Goal: Task Accomplishment & Management: Use online tool/utility

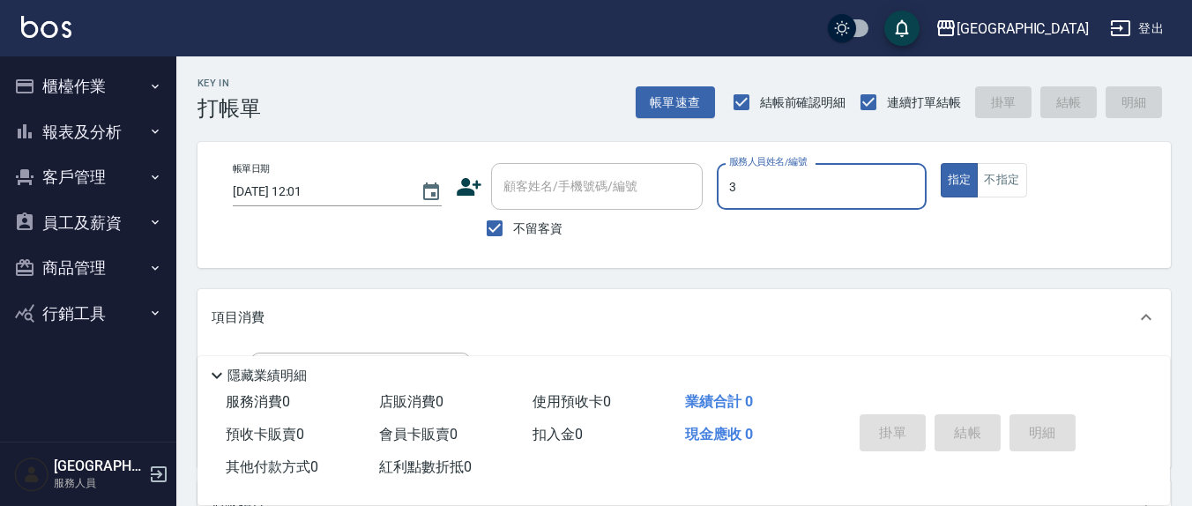
type input "3"
type button "true"
type input "[PERSON_NAME]-3"
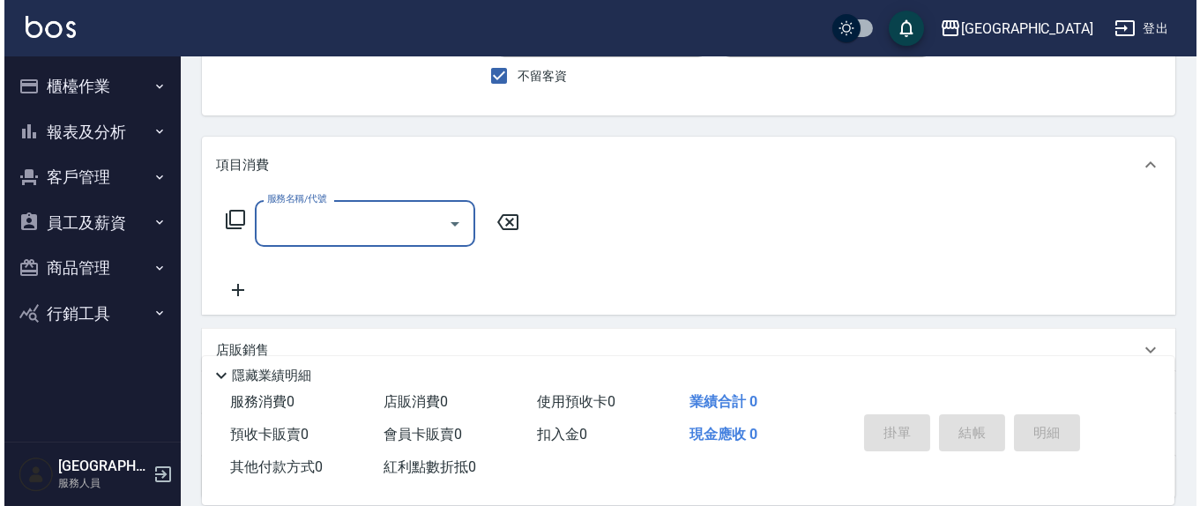
scroll to position [183, 0]
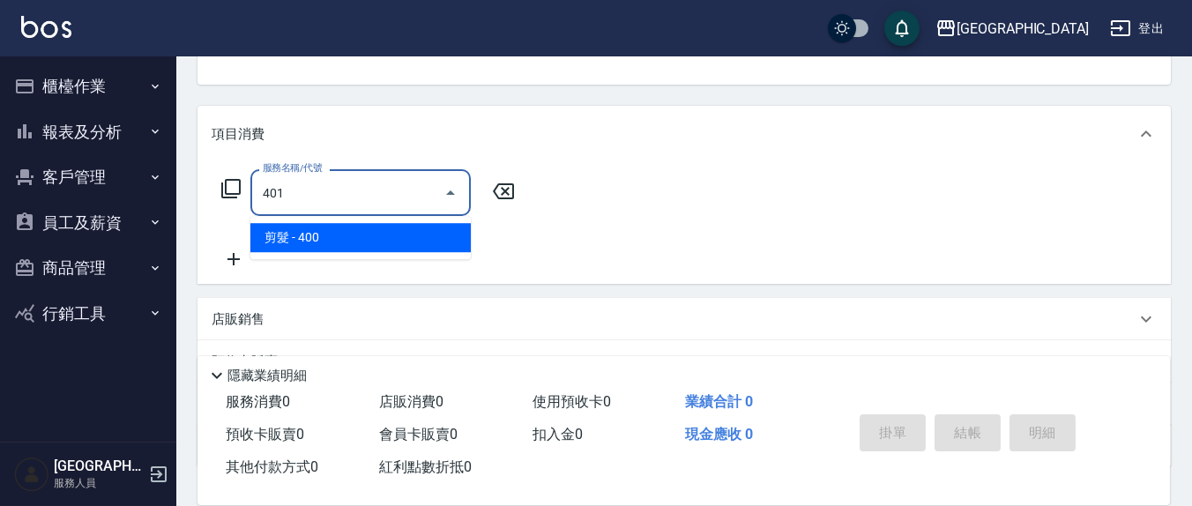
type input "剪髮(401)"
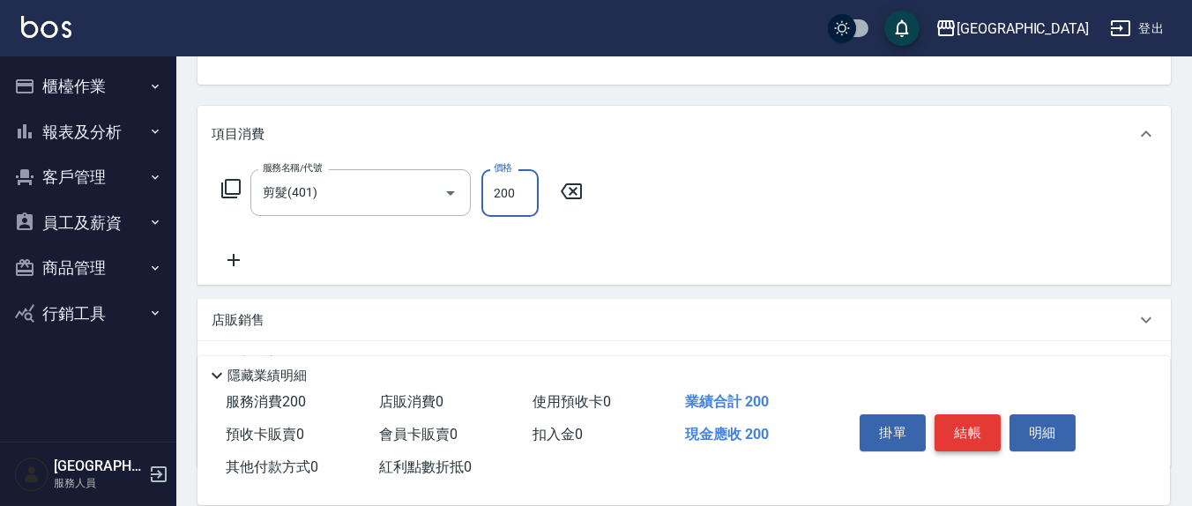
type input "200"
click at [973, 420] on button "結帳" at bounding box center [967, 432] width 66 height 37
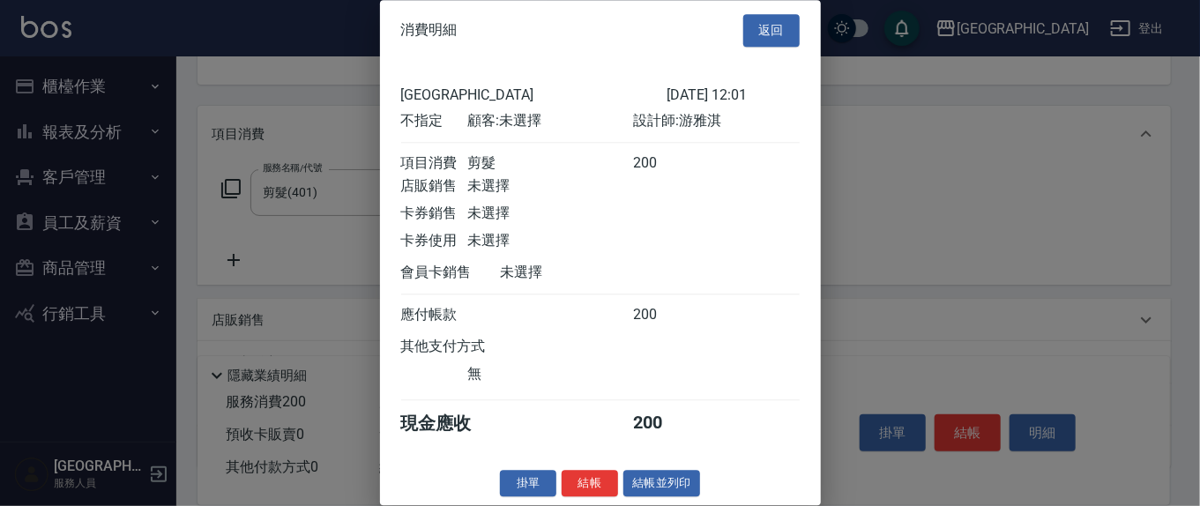
scroll to position [19, 0]
click at [585, 483] on button "結帳" at bounding box center [590, 483] width 56 height 27
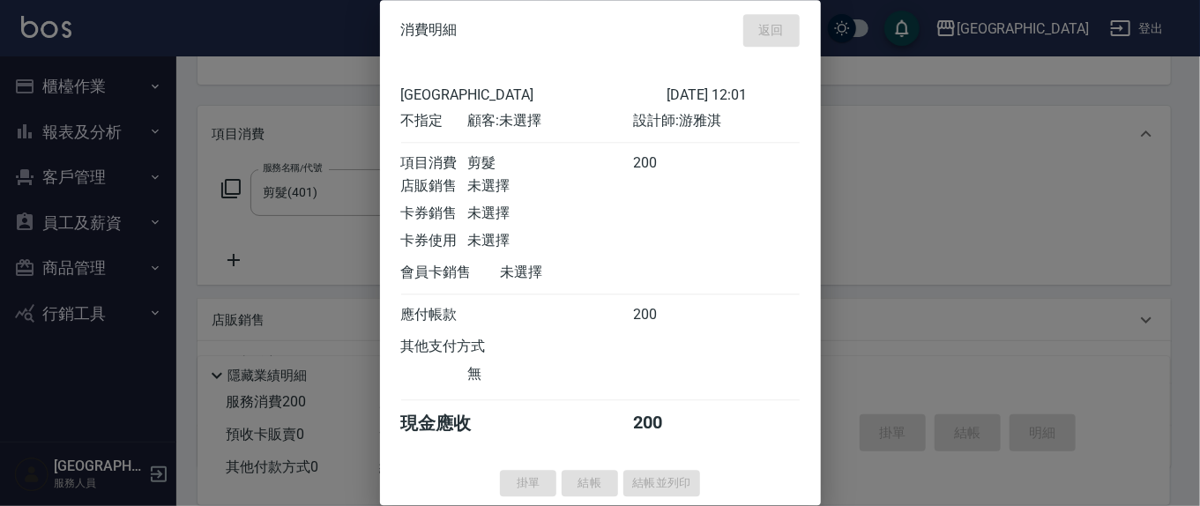
type input "[DATE] 17:30"
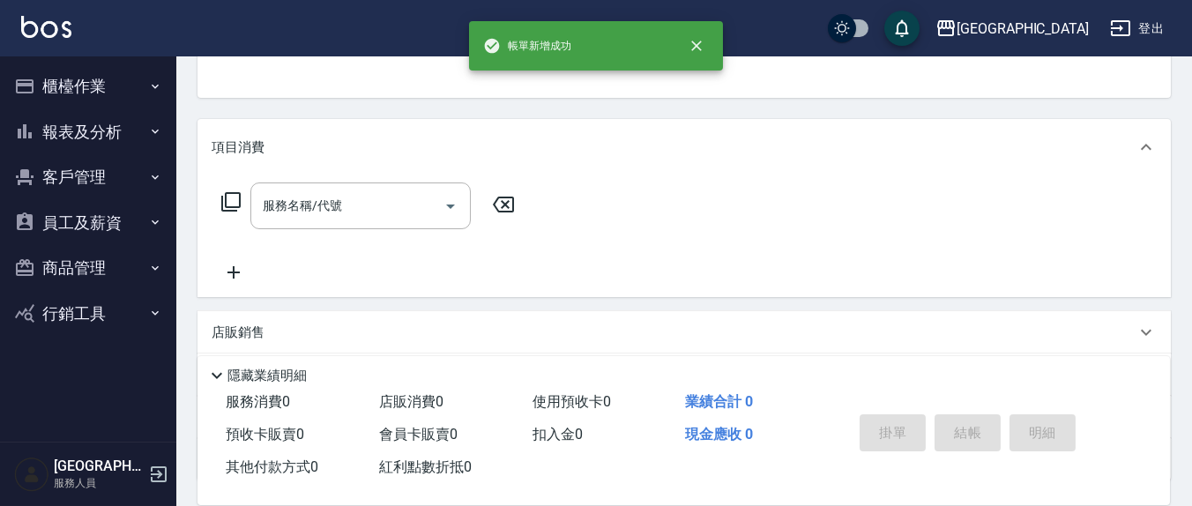
scroll to position [0, 0]
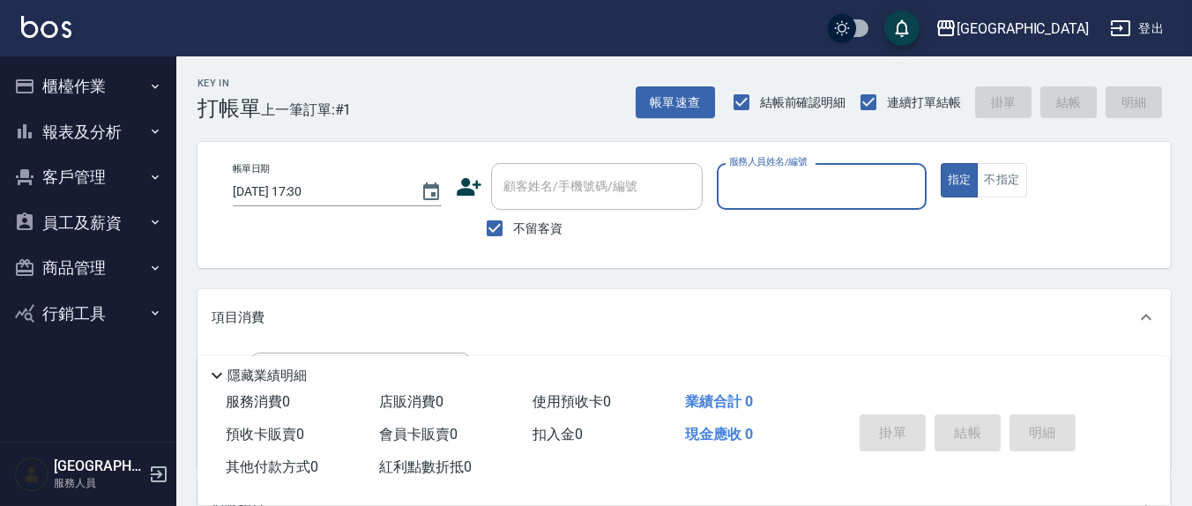
click at [541, 227] on span "不留客資" at bounding box center [537, 229] width 49 height 19
click at [513, 227] on input "不留客資" at bounding box center [494, 228] width 37 height 37
checkbox input "false"
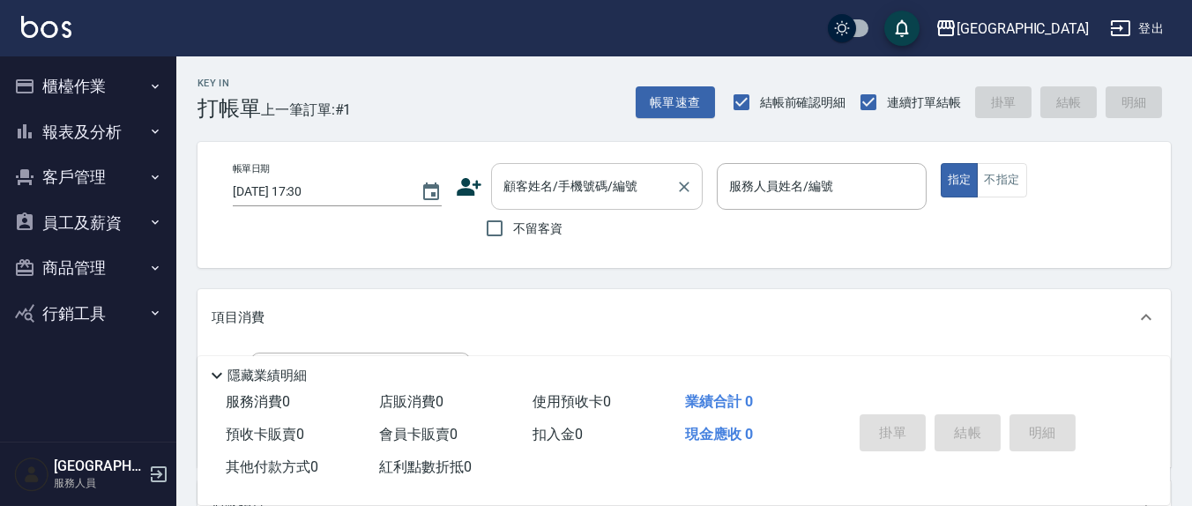
click at [562, 185] on div "顧客姓名/手機號碼/編號 顧客姓名/手機號碼/編號" at bounding box center [597, 186] width 212 height 47
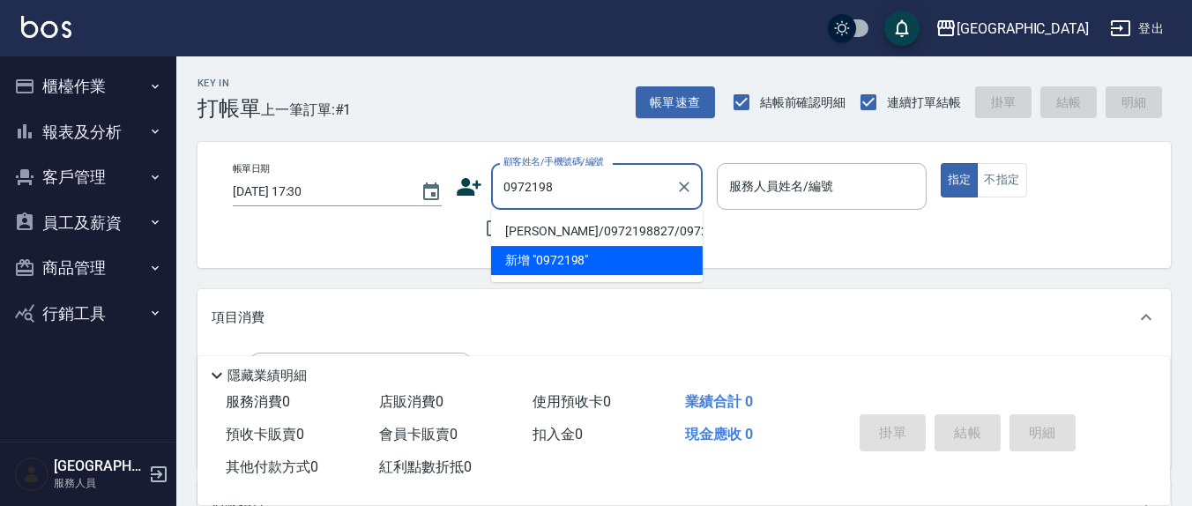
type input "[PERSON_NAME]/0972198827/0972198827"
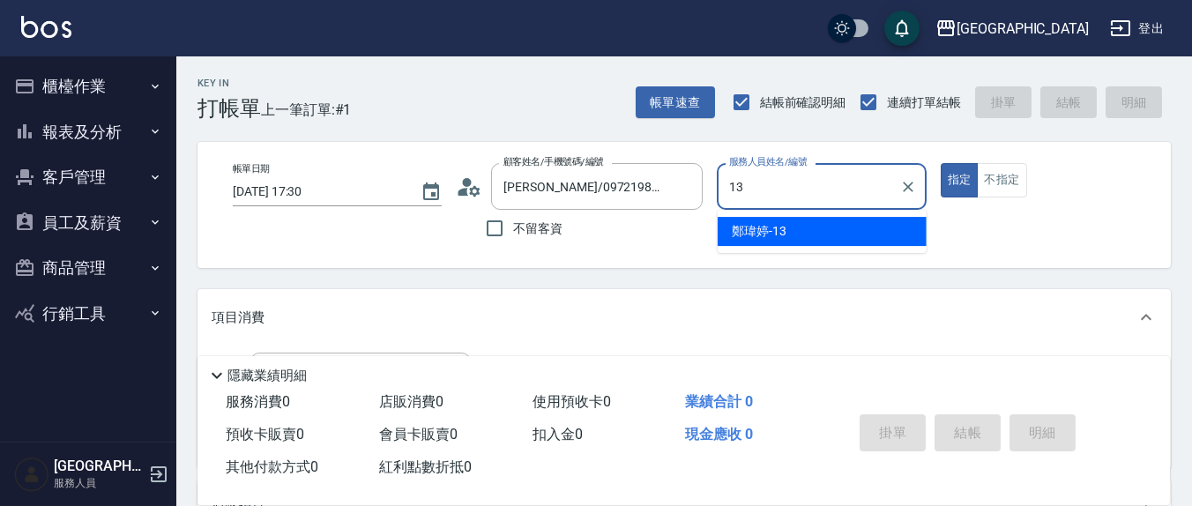
type input "鄭瑋婷-13"
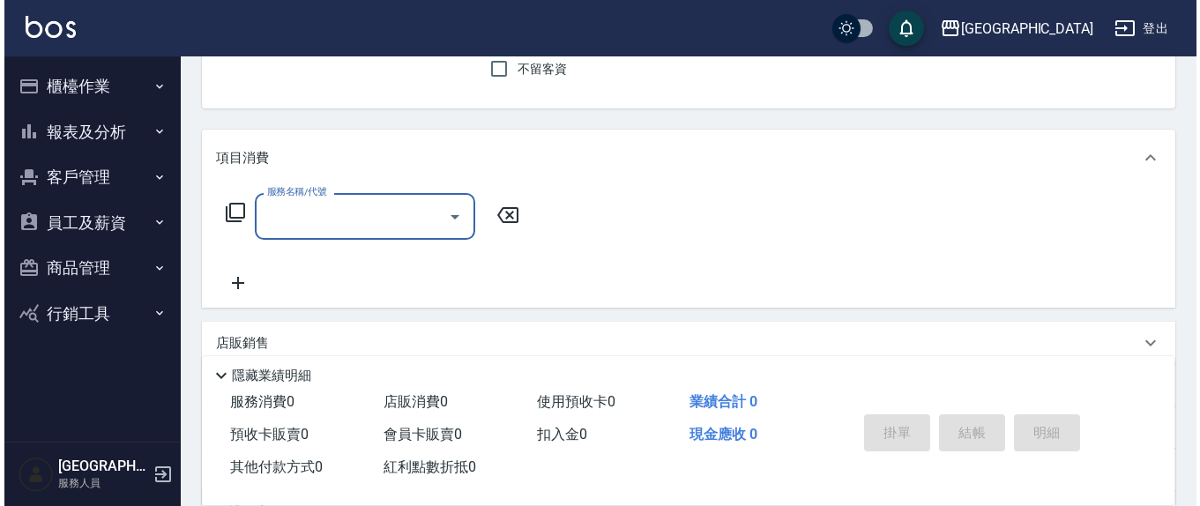
scroll to position [183, 0]
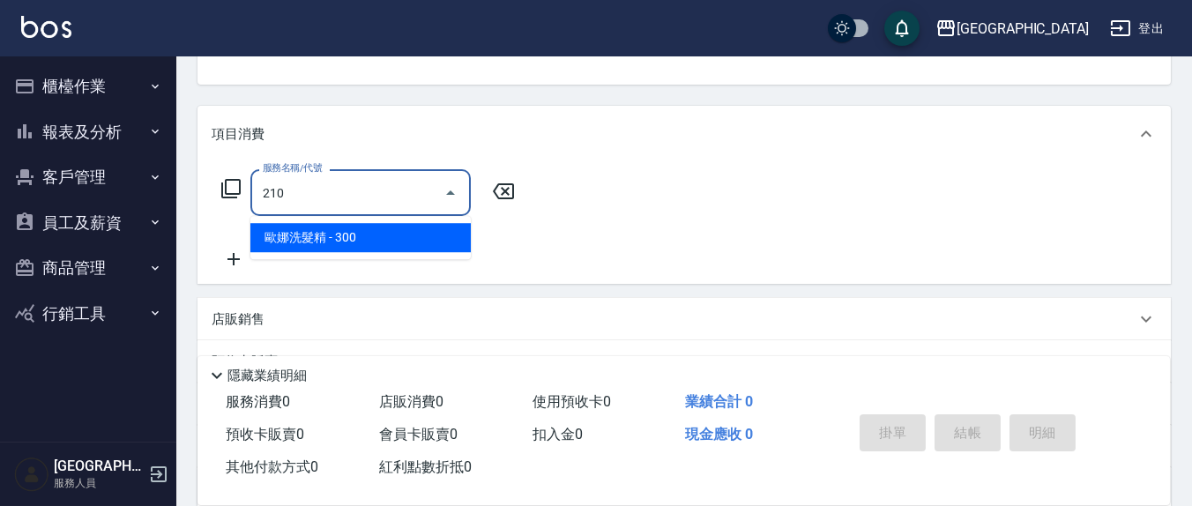
type input "[PERSON_NAME]洗髮精(210)"
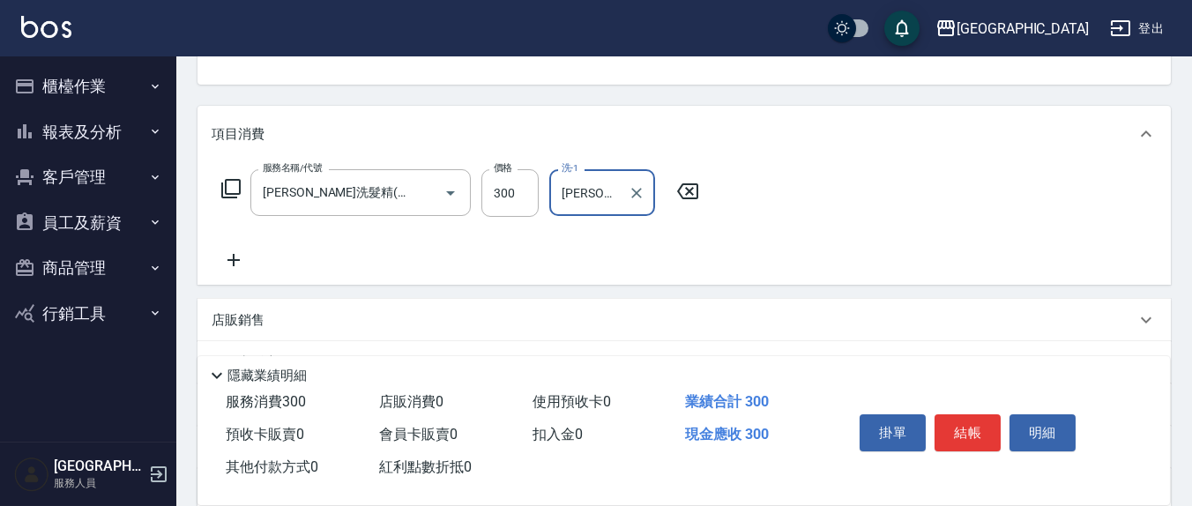
type input "[PERSON_NAME]-3"
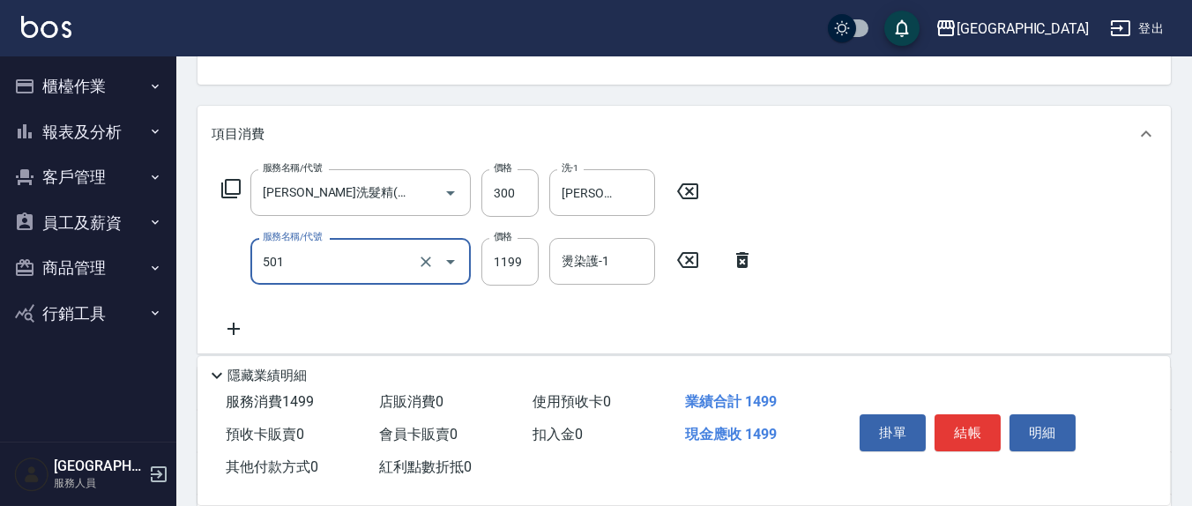
type input "染髮(501)"
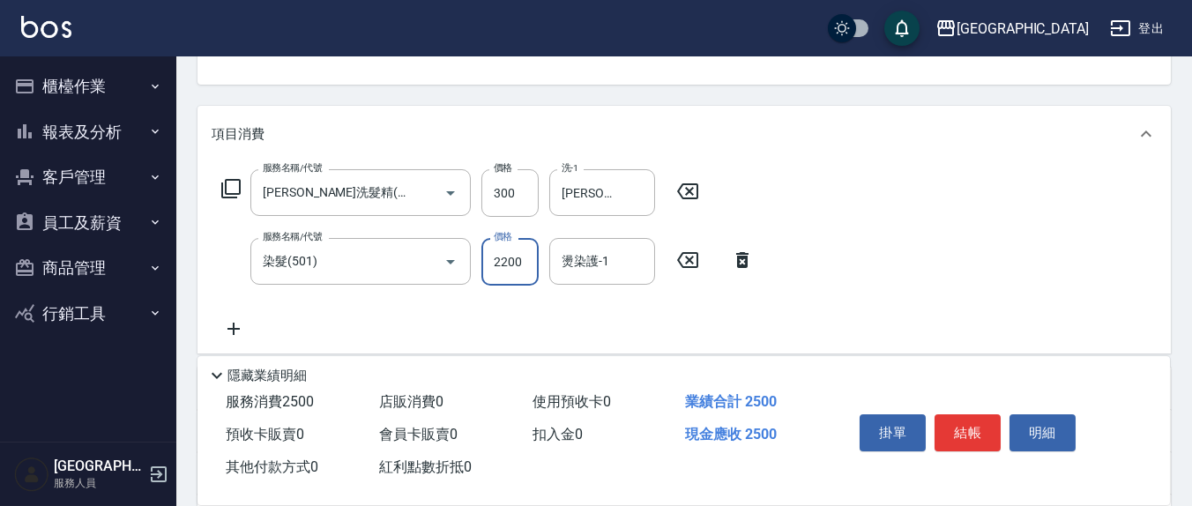
type input "2200"
type input "[PERSON_NAME]-3"
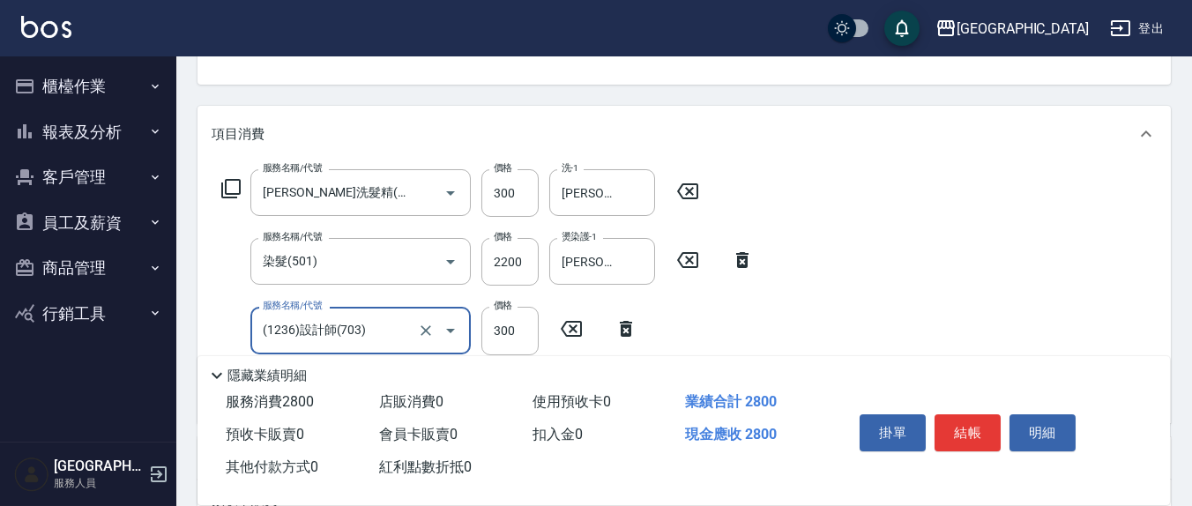
type input "(1236)設計師(703)"
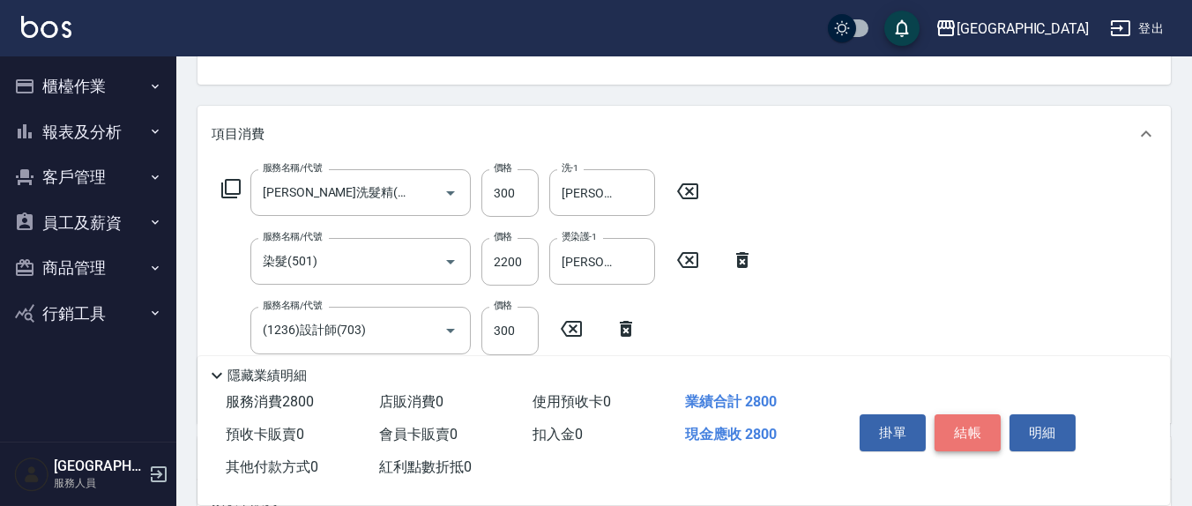
click at [964, 443] on button "結帳" at bounding box center [967, 432] width 66 height 37
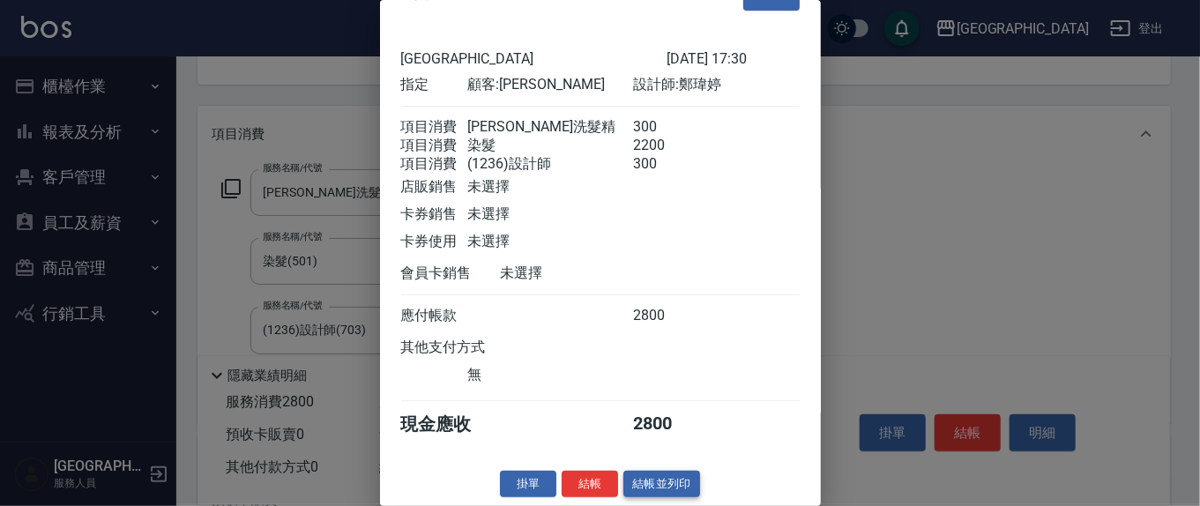
scroll to position [60, 0]
click at [606, 486] on button "結帳" at bounding box center [590, 484] width 56 height 27
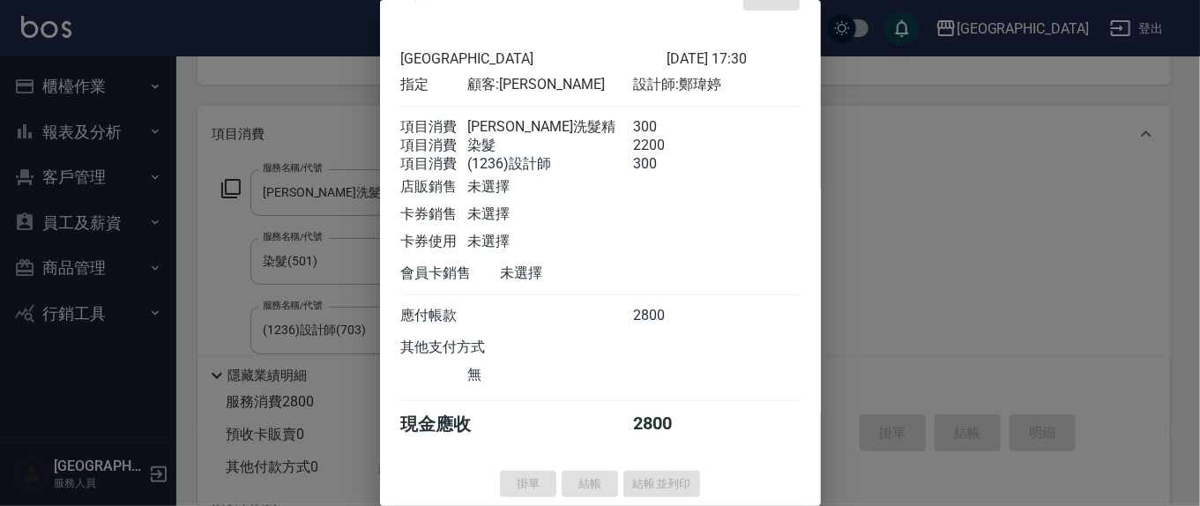
type input "[DATE] 17:31"
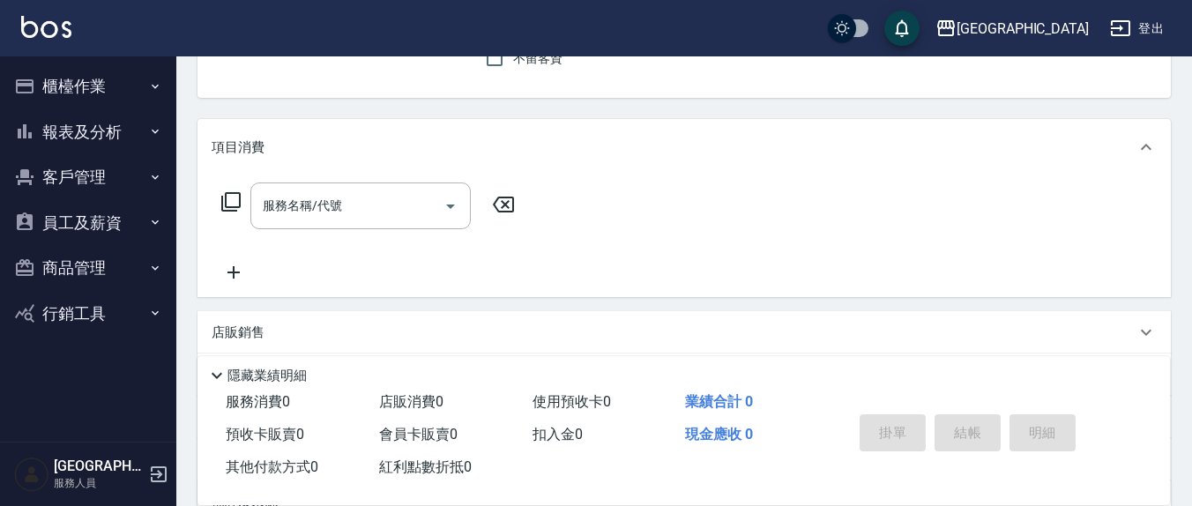
scroll to position [0, 0]
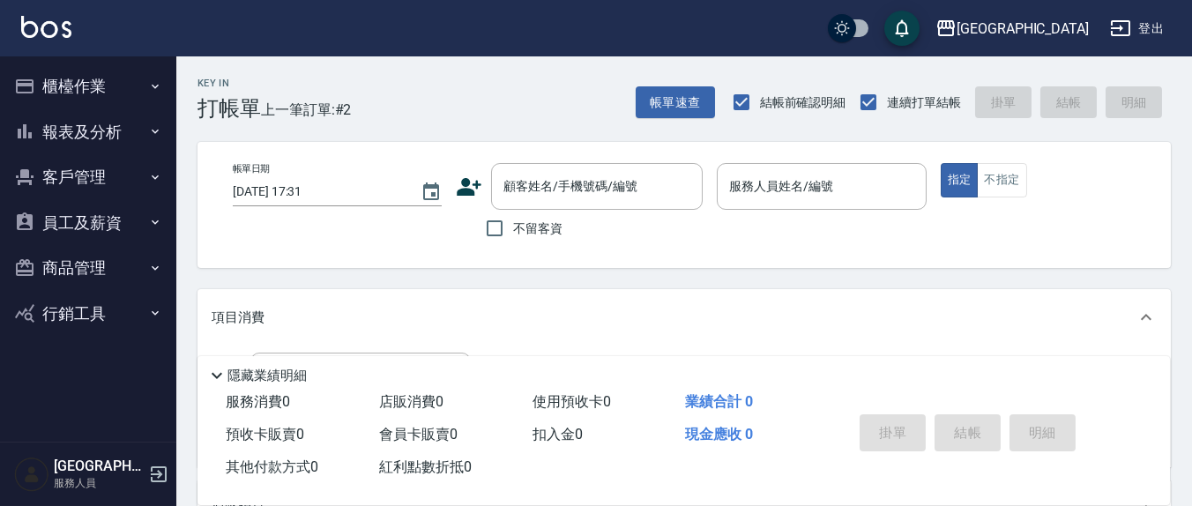
click at [532, 227] on span "不留客資" at bounding box center [537, 229] width 49 height 19
click at [513, 227] on input "不留客資" at bounding box center [494, 228] width 37 height 37
checkbox input "true"
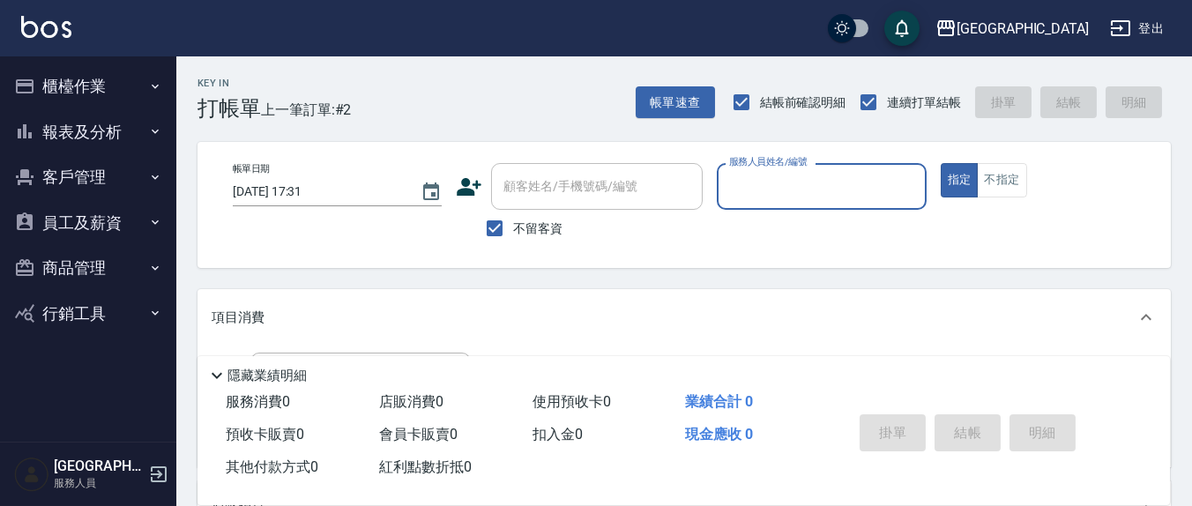
click at [740, 186] on input "服務人員姓名/編號" at bounding box center [821, 186] width 193 height 31
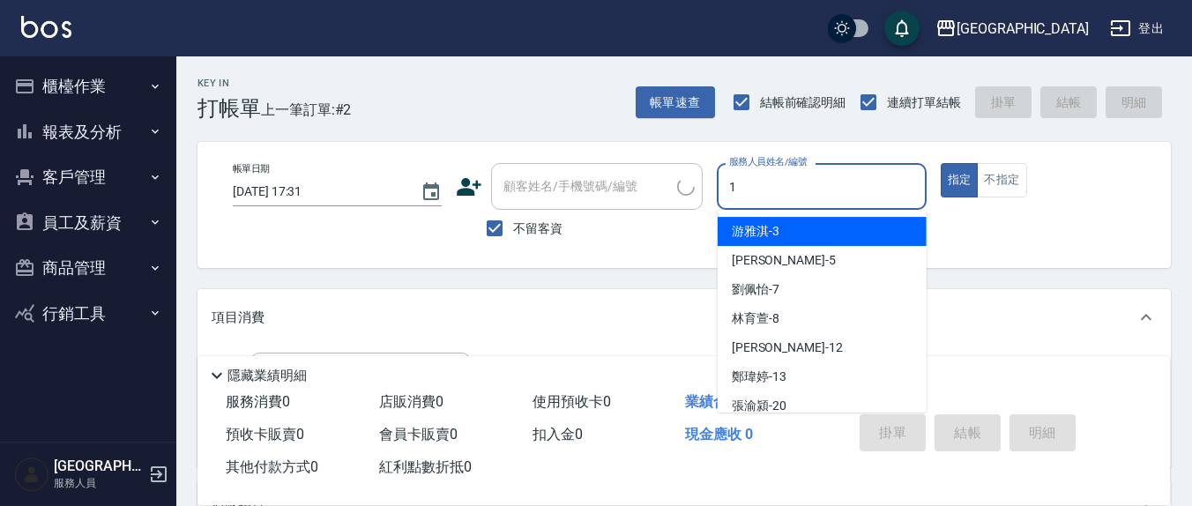
type input "13"
type input "[PERSON_NAME]/0910365666/"
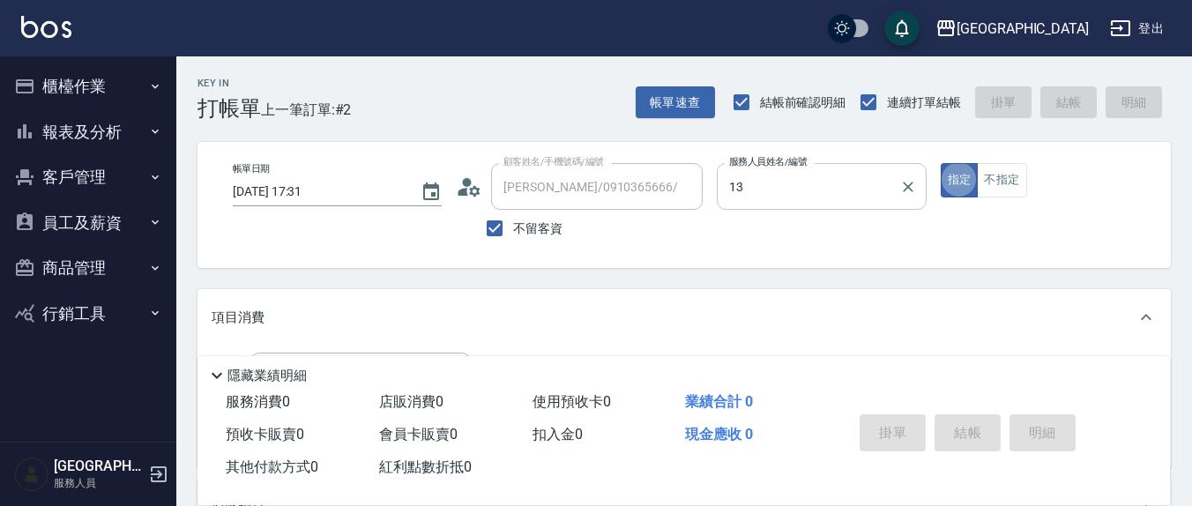
type input "鄭瑋婷-13"
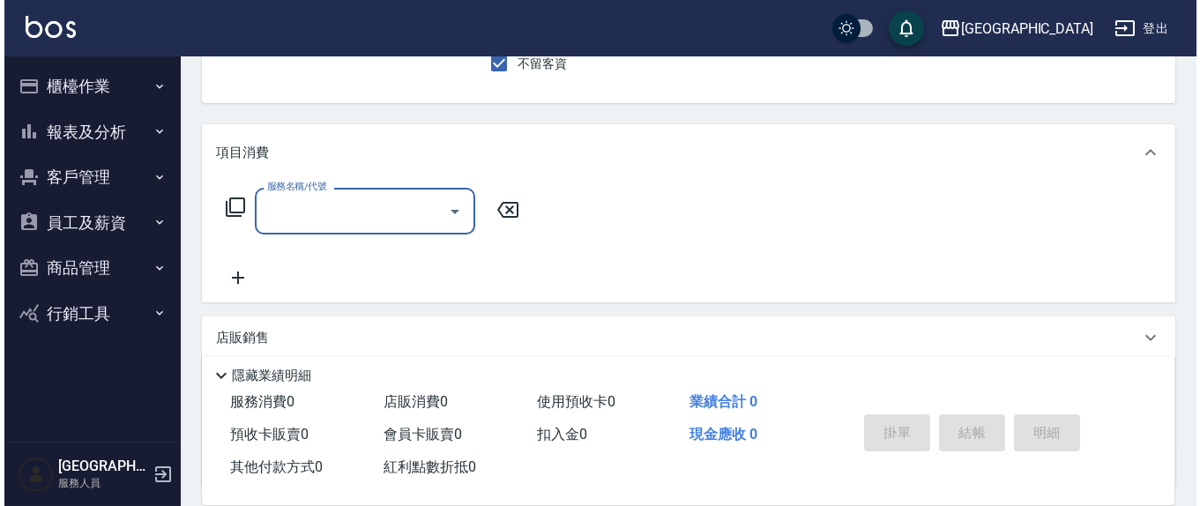
scroll to position [183, 0]
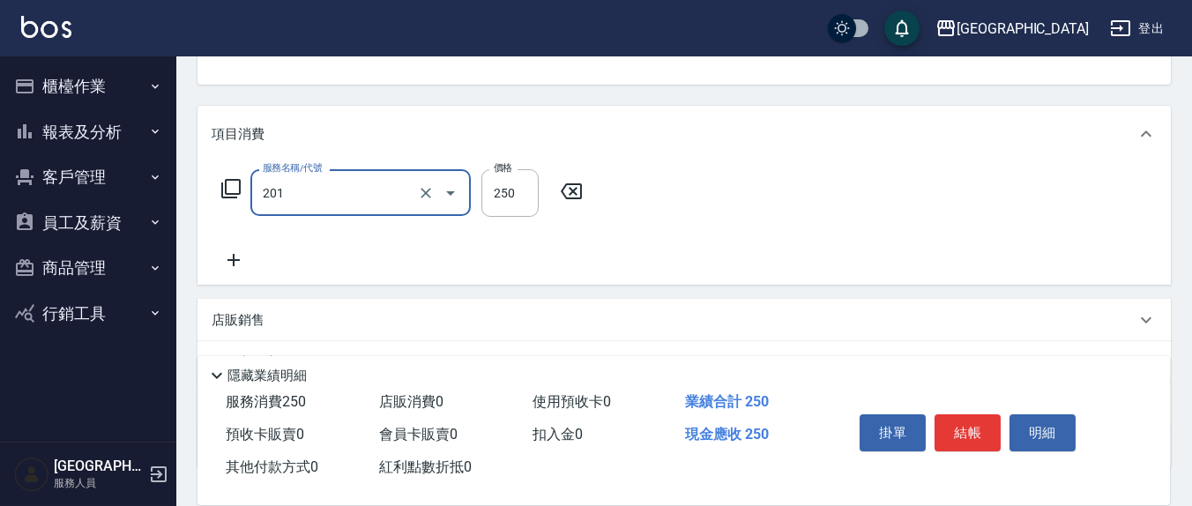
type input "洗髮(201)"
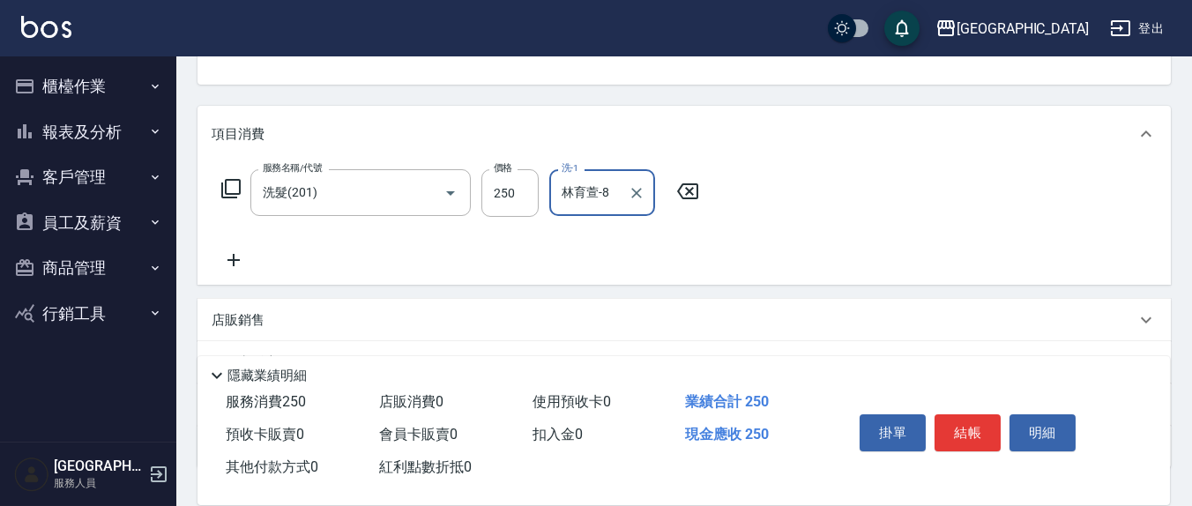
type input "林育萱-8"
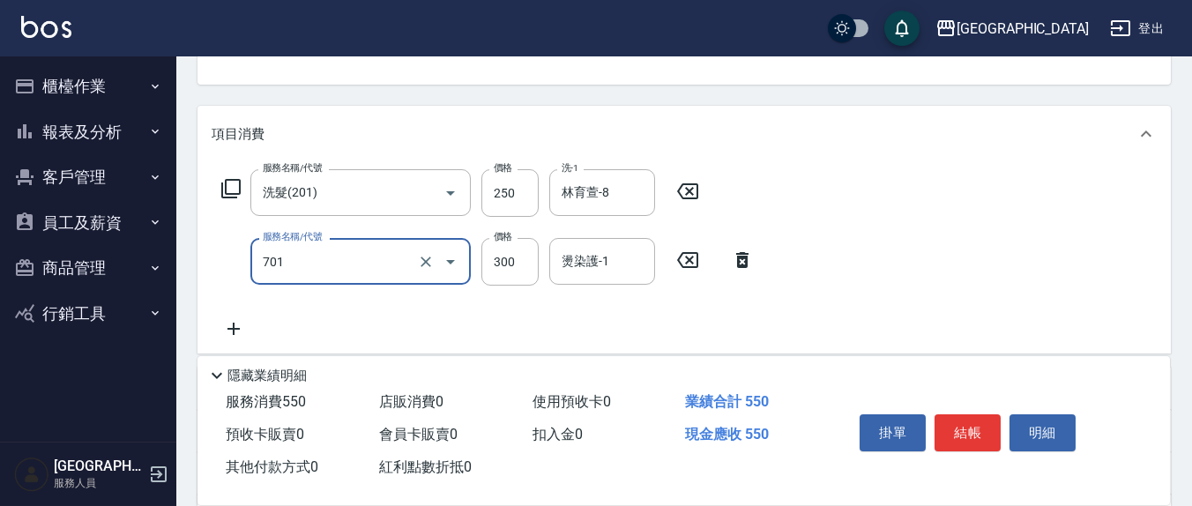
type input "自備護髮(701)"
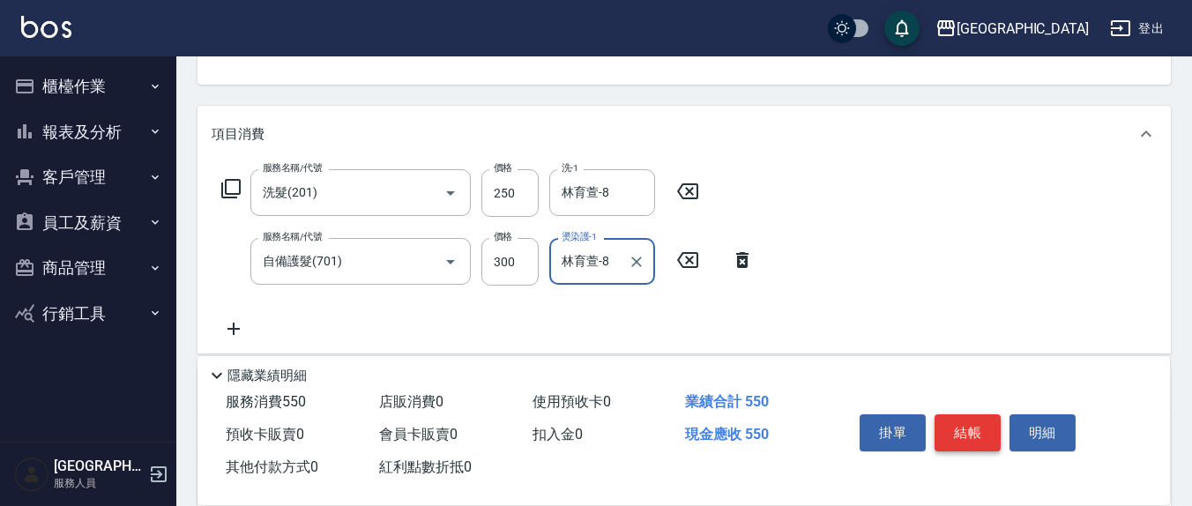
type input "林育萱-8"
click at [971, 439] on button "結帳" at bounding box center [967, 432] width 66 height 37
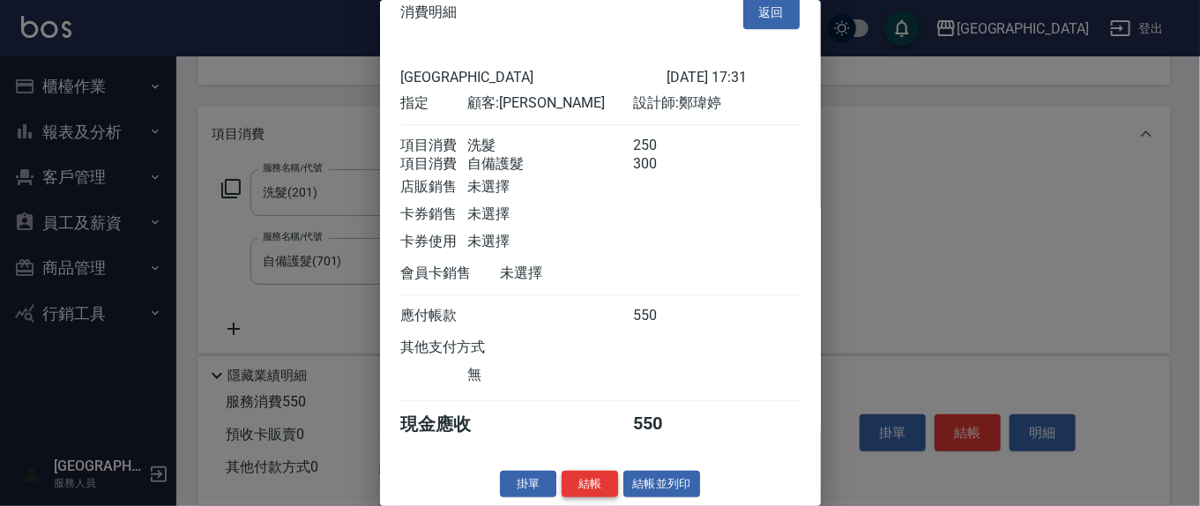
scroll to position [40, 0]
click at [597, 487] on button "結帳" at bounding box center [590, 484] width 56 height 27
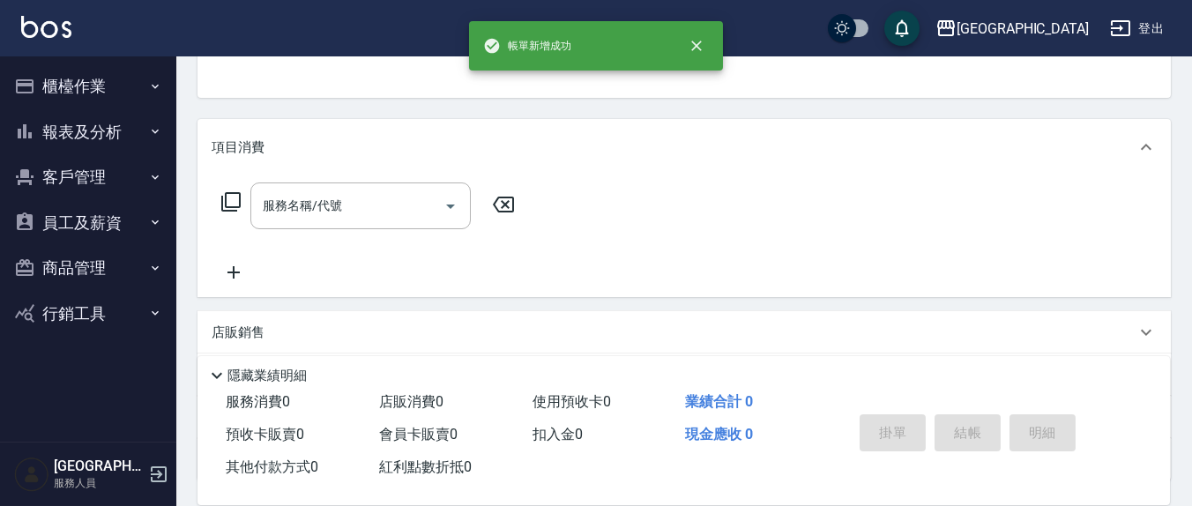
scroll to position [0, 0]
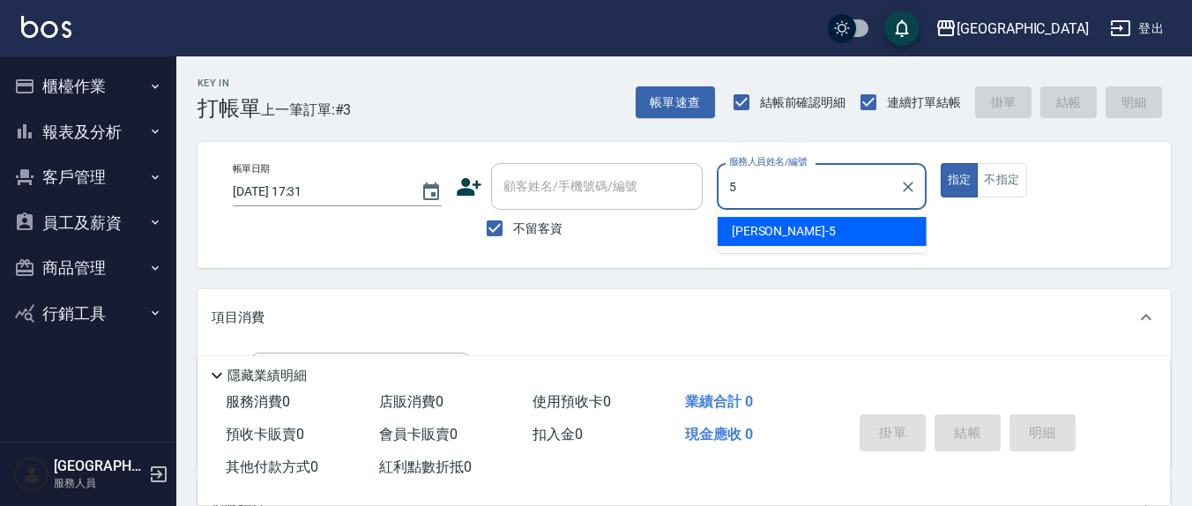
type input "[PERSON_NAME]5"
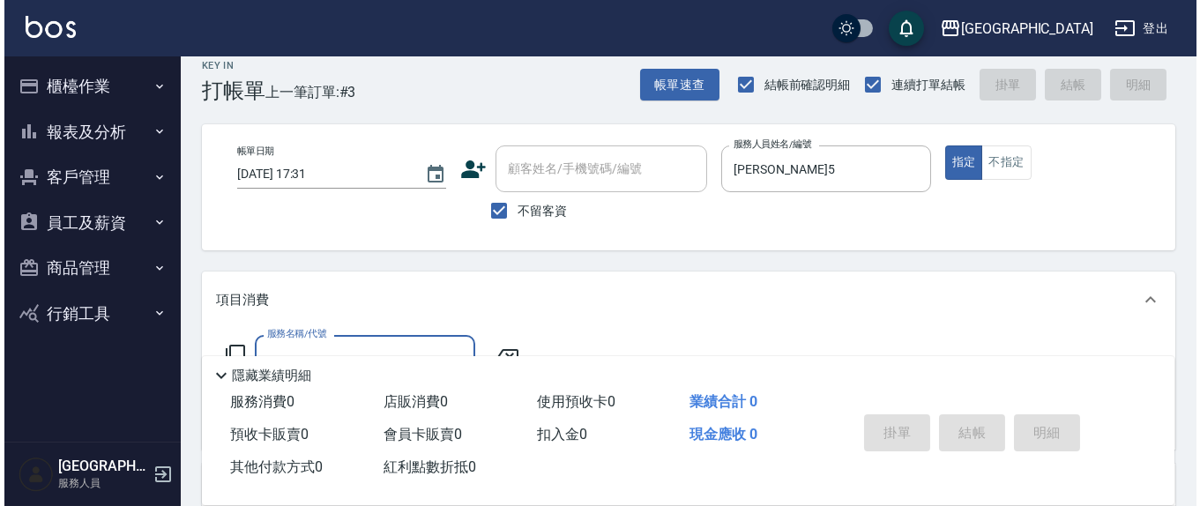
scroll to position [183, 0]
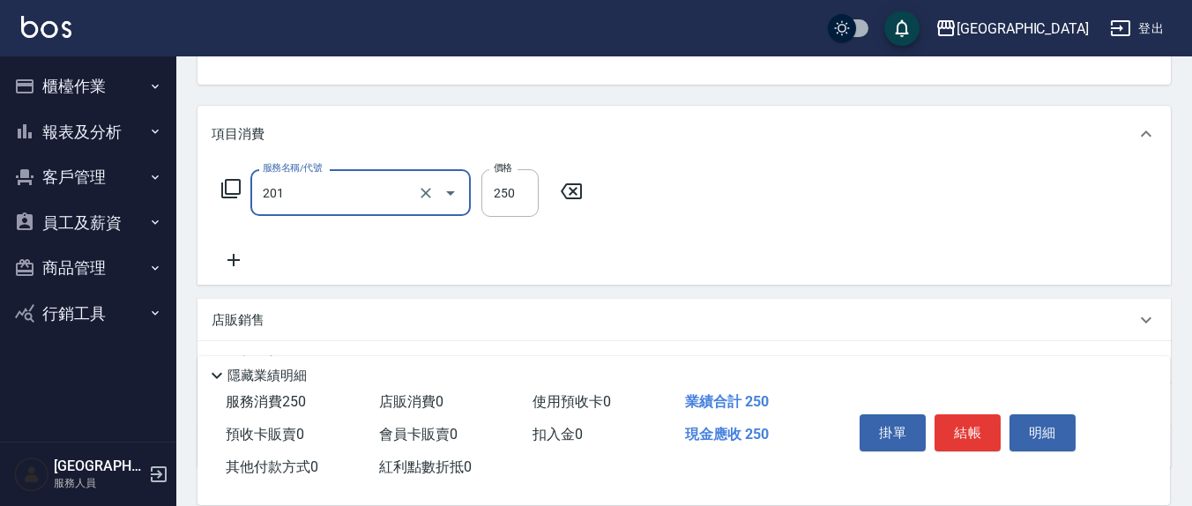
type input "洗髮(201)"
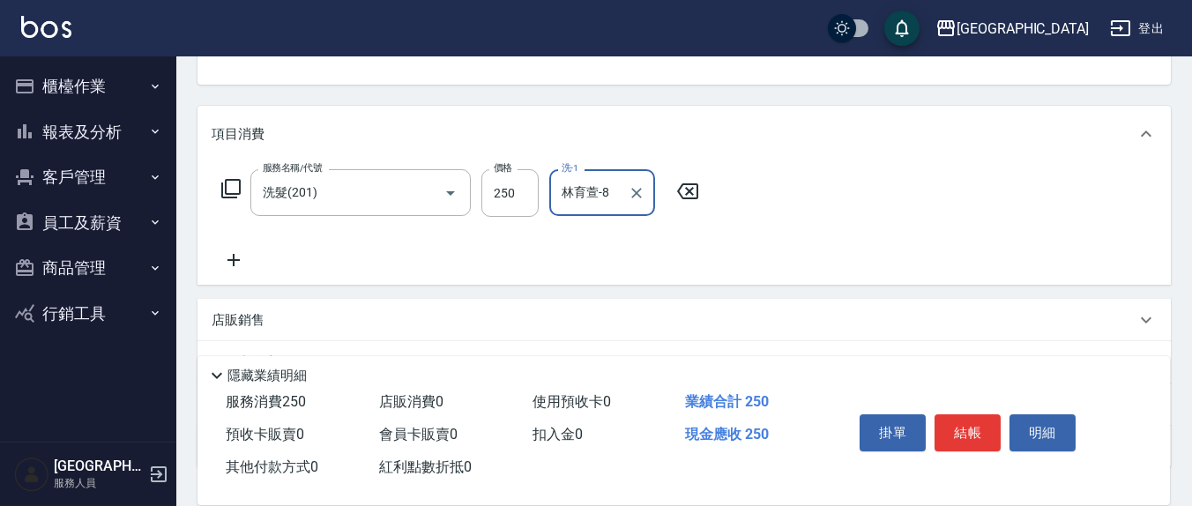
type input "林育萱-8"
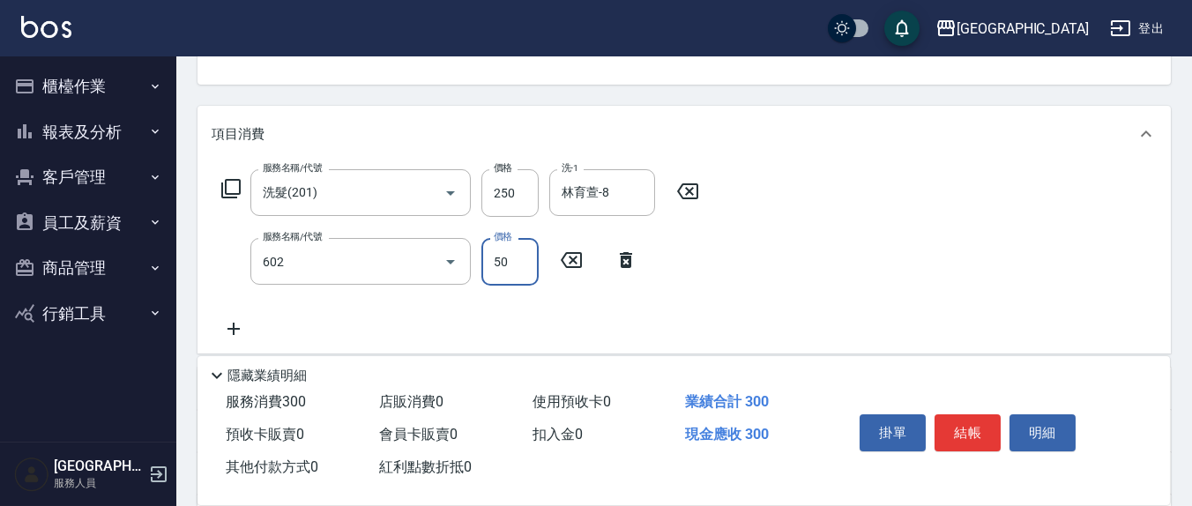
type input "上.吹捲(602)"
click at [950, 420] on button "結帳" at bounding box center [967, 432] width 66 height 37
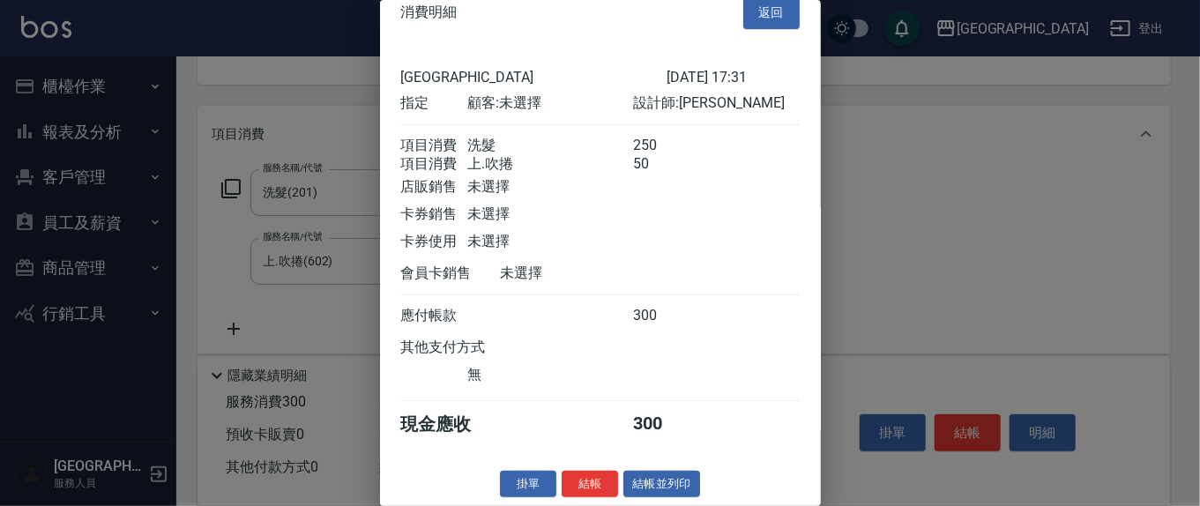
scroll to position [40, 0]
click at [590, 485] on button "結帳" at bounding box center [590, 484] width 56 height 27
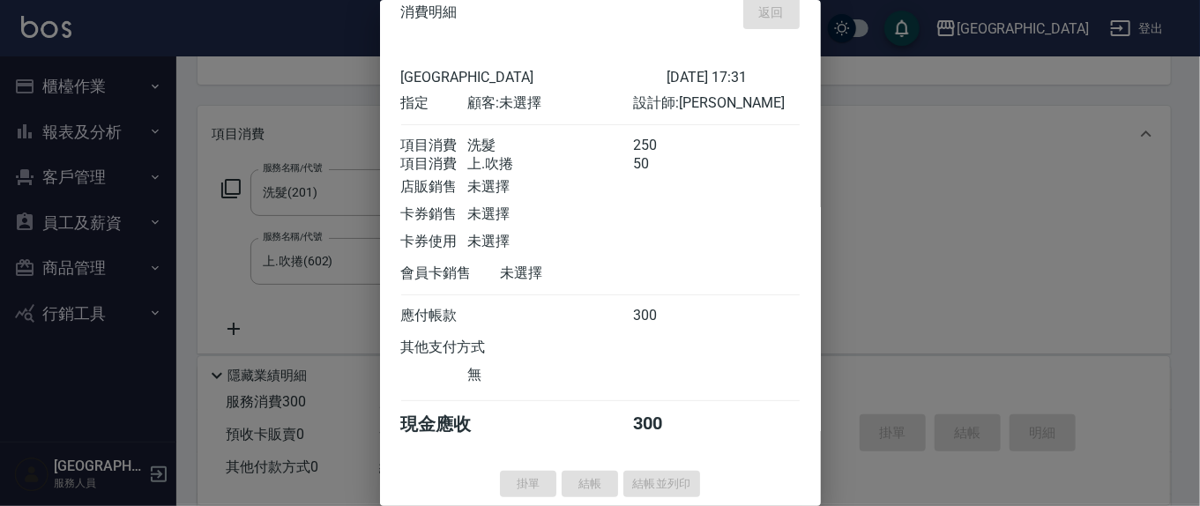
type input "[DATE] 17:32"
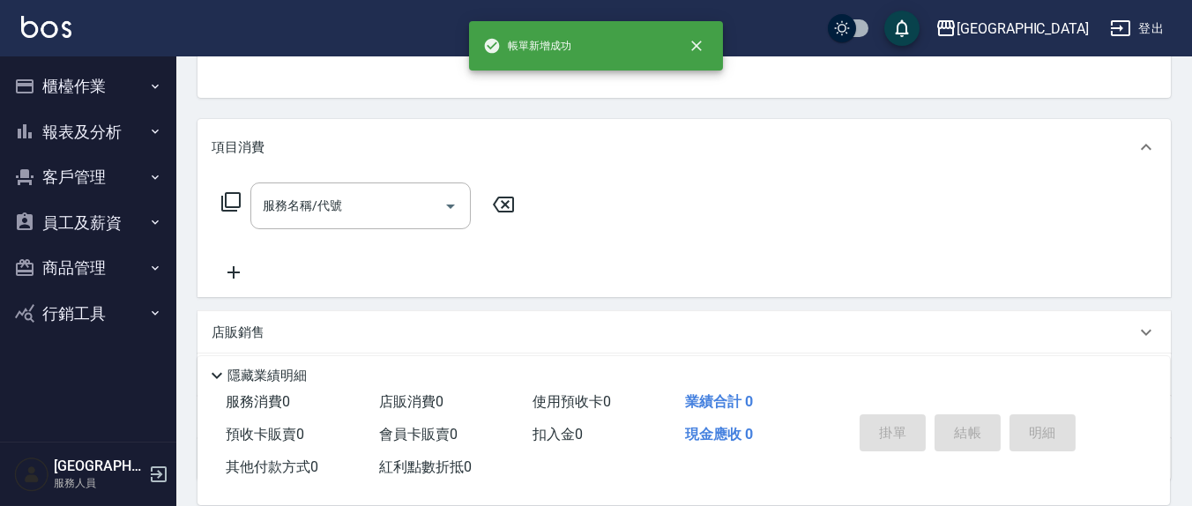
scroll to position [0, 0]
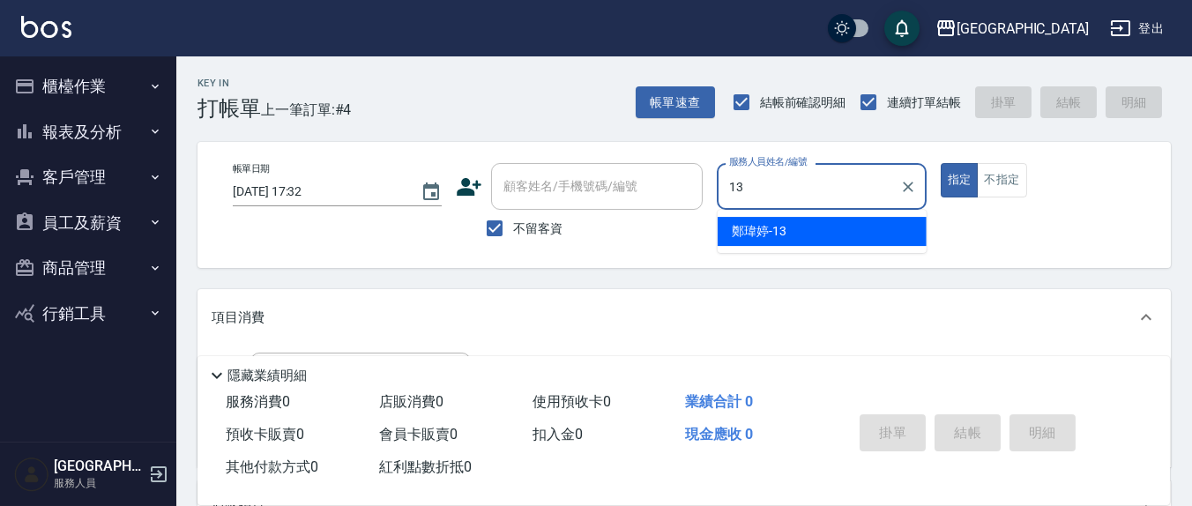
type input "鄭瑋婷-13"
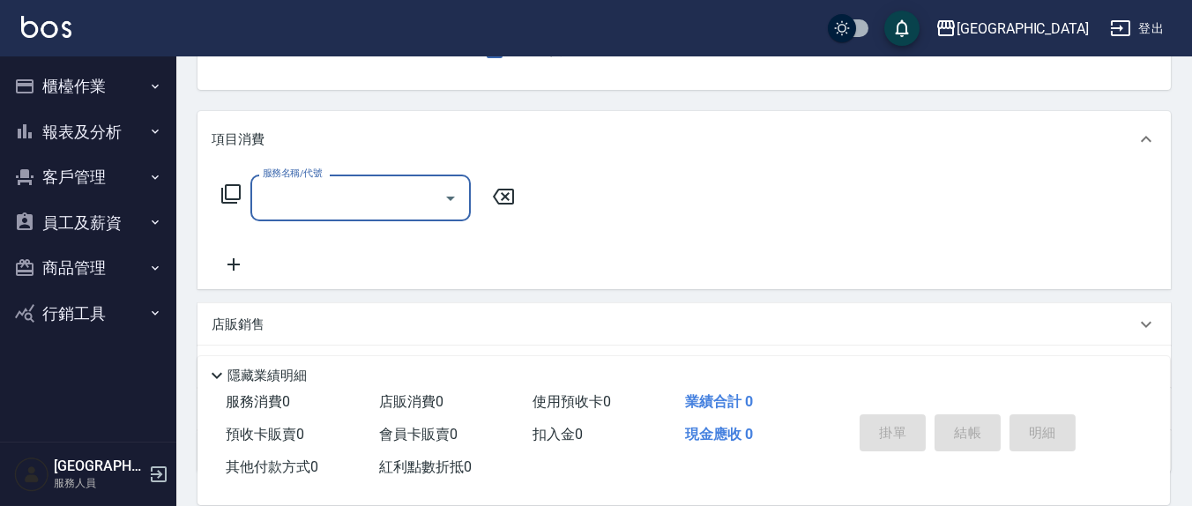
scroll to position [310, 0]
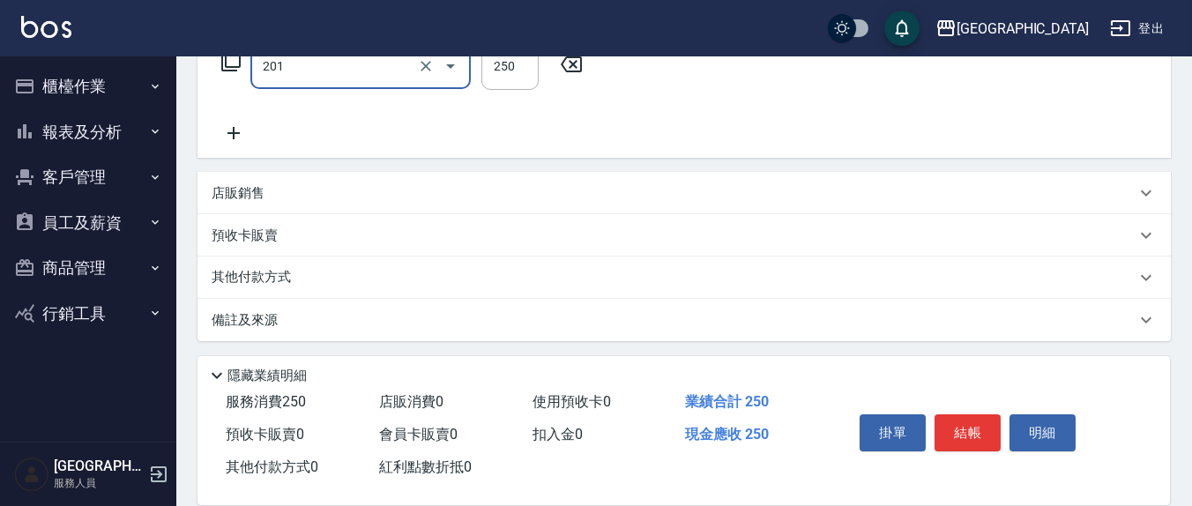
type input "洗髮(201)"
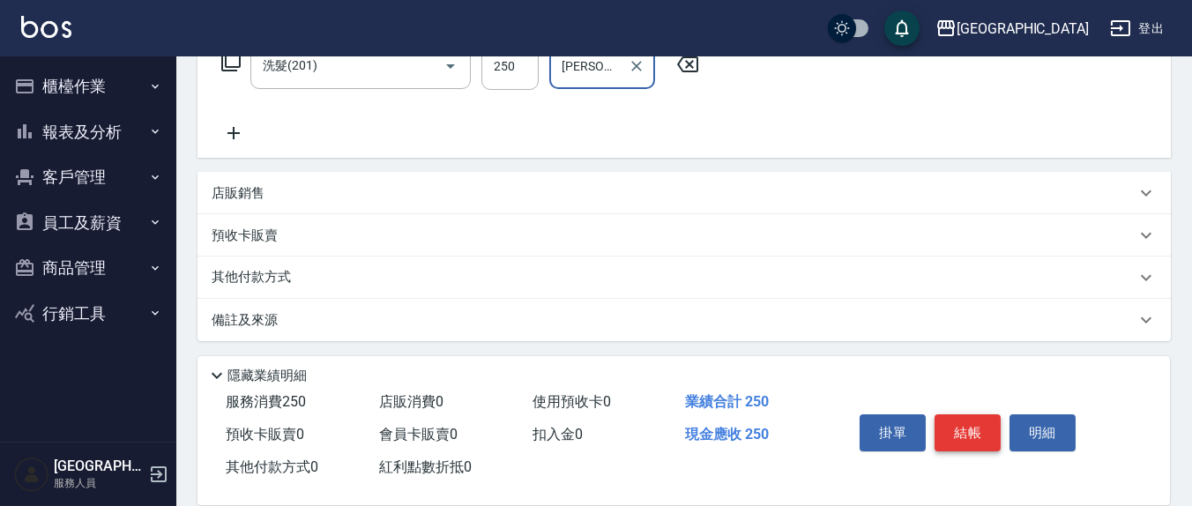
type input "[PERSON_NAME]-21"
click at [985, 420] on button "結帳" at bounding box center [967, 432] width 66 height 37
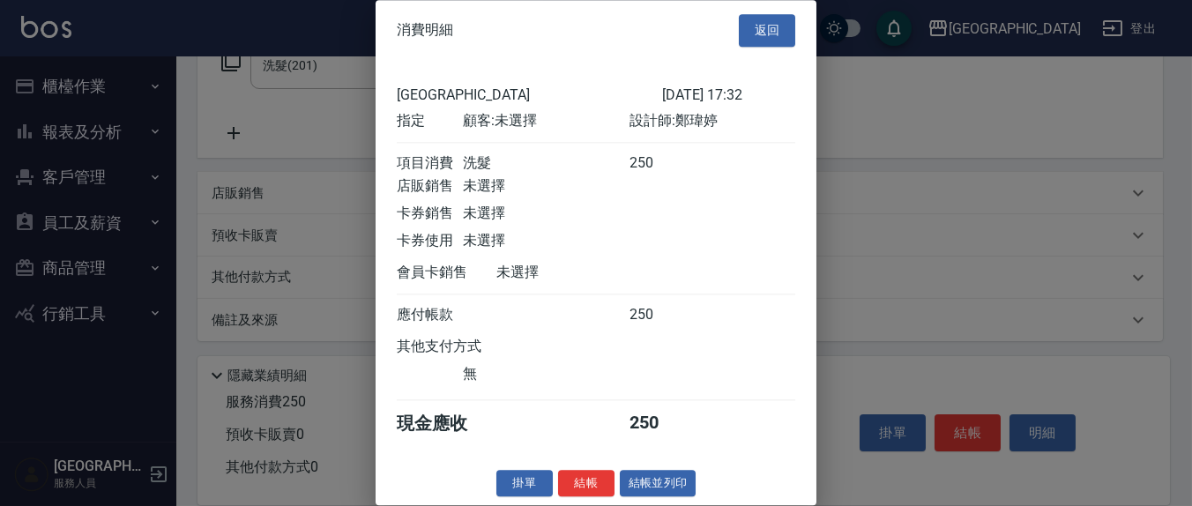
scroll to position [0, 0]
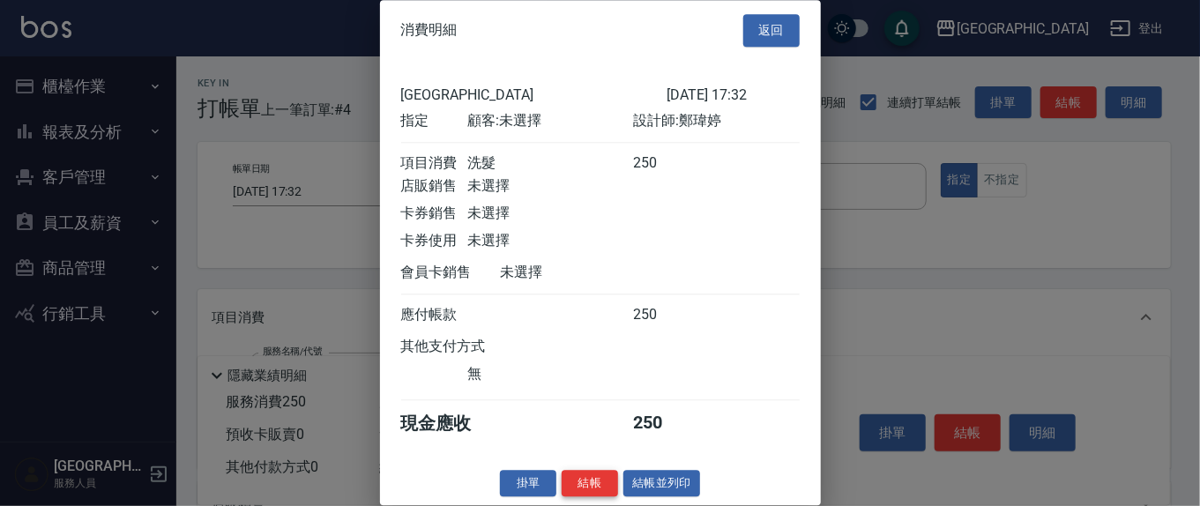
click at [585, 490] on button "結帳" at bounding box center [590, 483] width 56 height 27
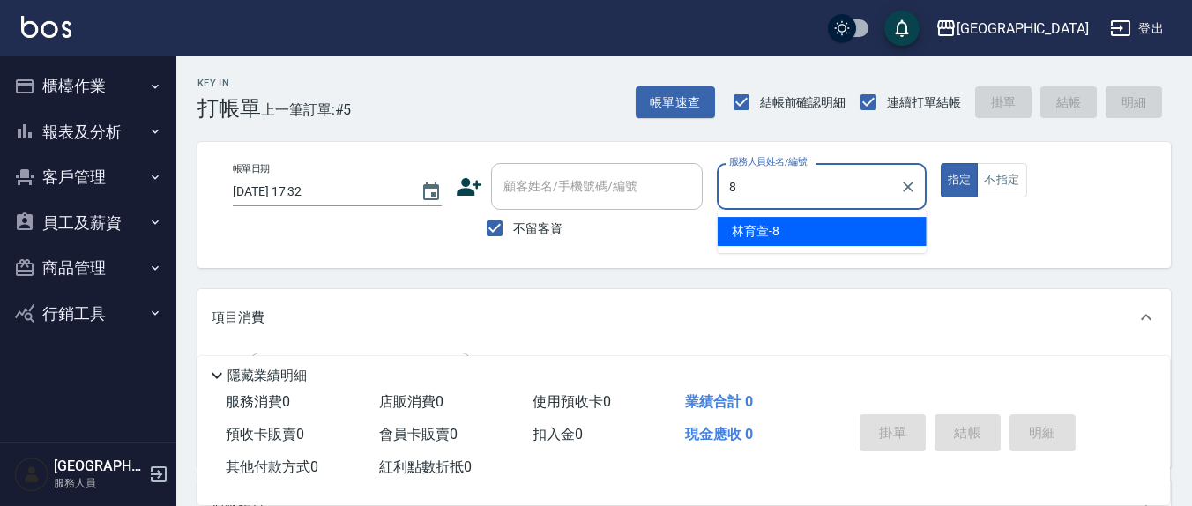
type input "林育萱-8"
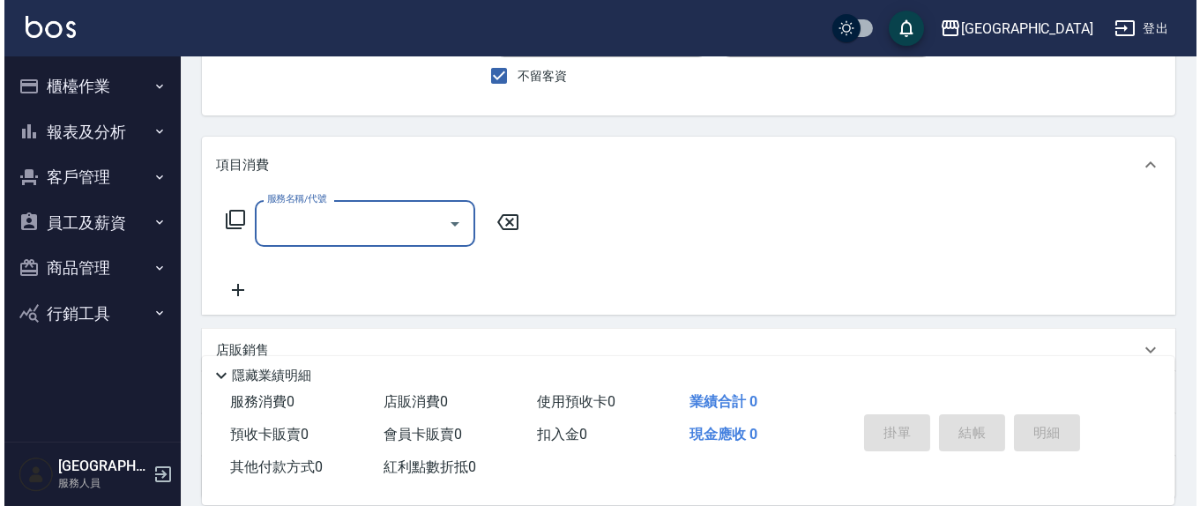
scroll to position [183, 0]
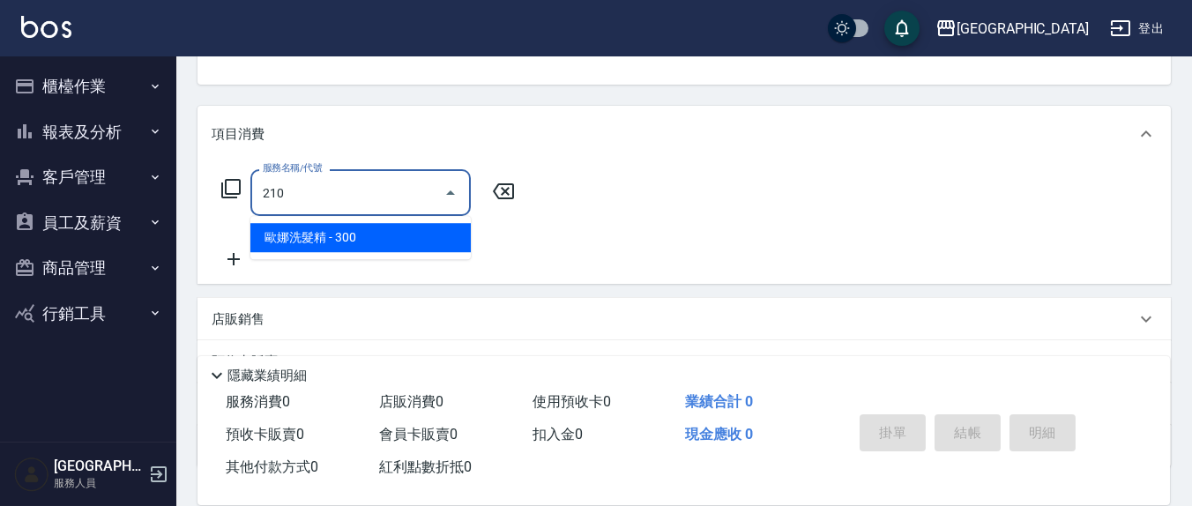
type input "[PERSON_NAME]洗髮精(210)"
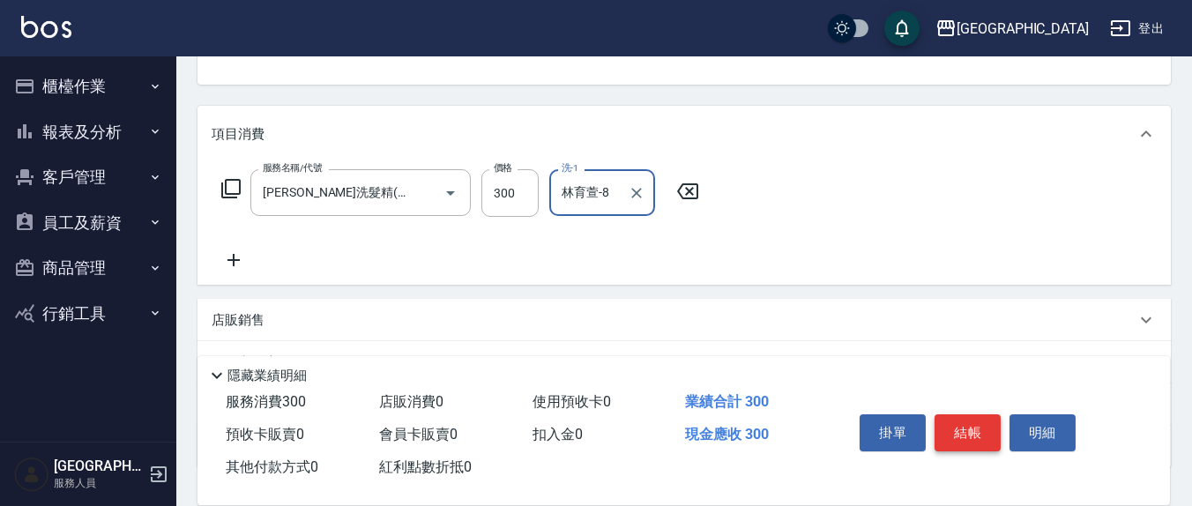
type input "林育萱-8"
click at [968, 418] on button "結帳" at bounding box center [967, 432] width 66 height 37
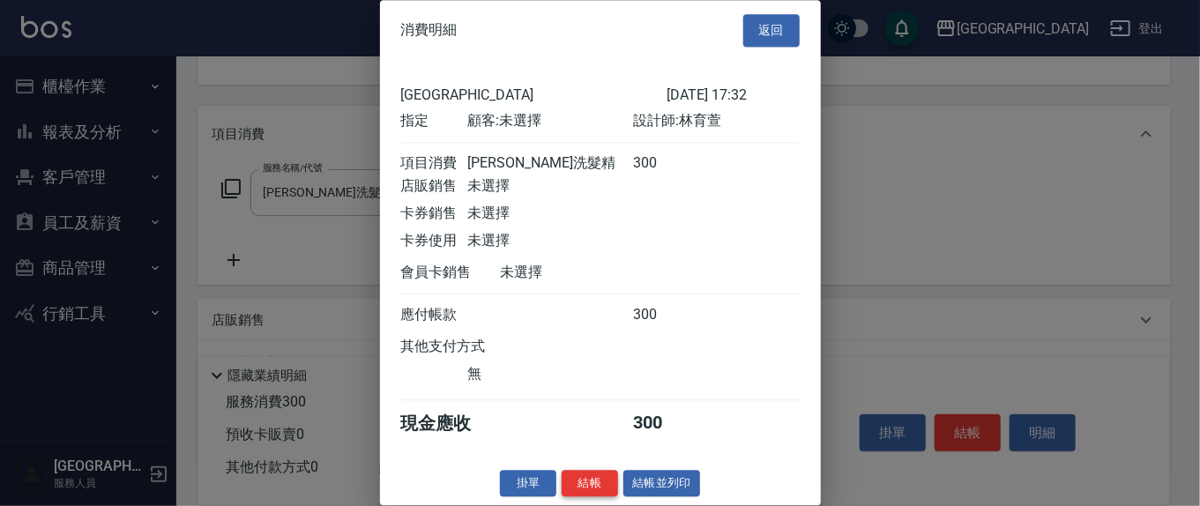
scroll to position [19, 0]
click at [604, 480] on button "結帳" at bounding box center [590, 483] width 56 height 27
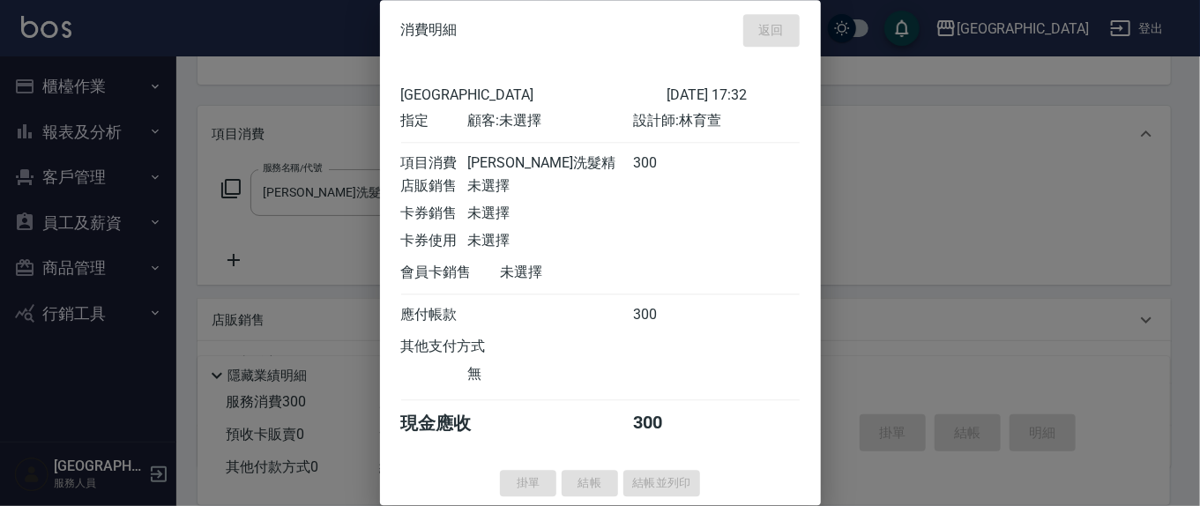
type input "[DATE] 17:33"
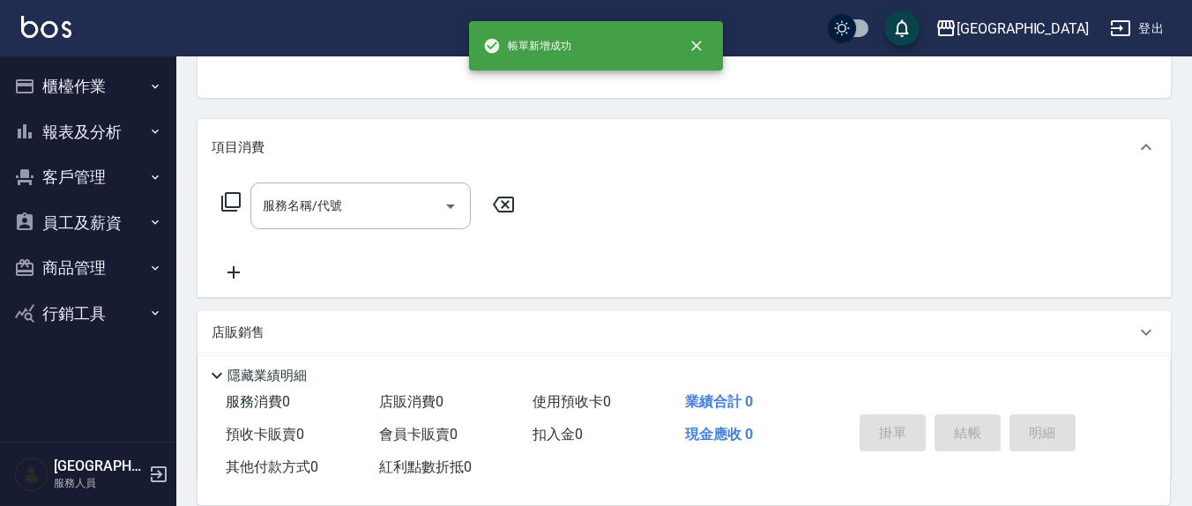
scroll to position [0, 0]
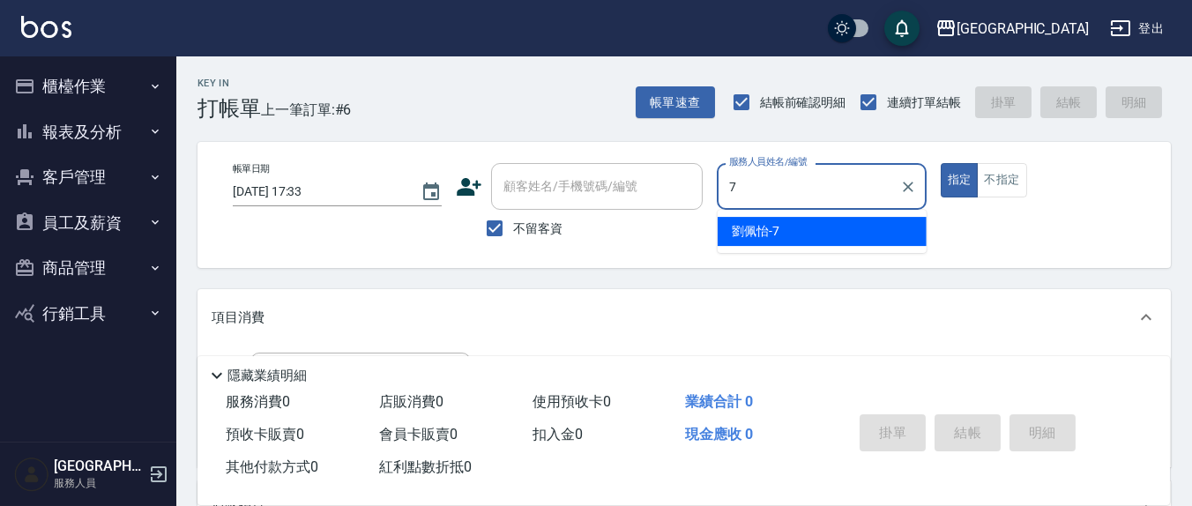
type input "[PERSON_NAME]7"
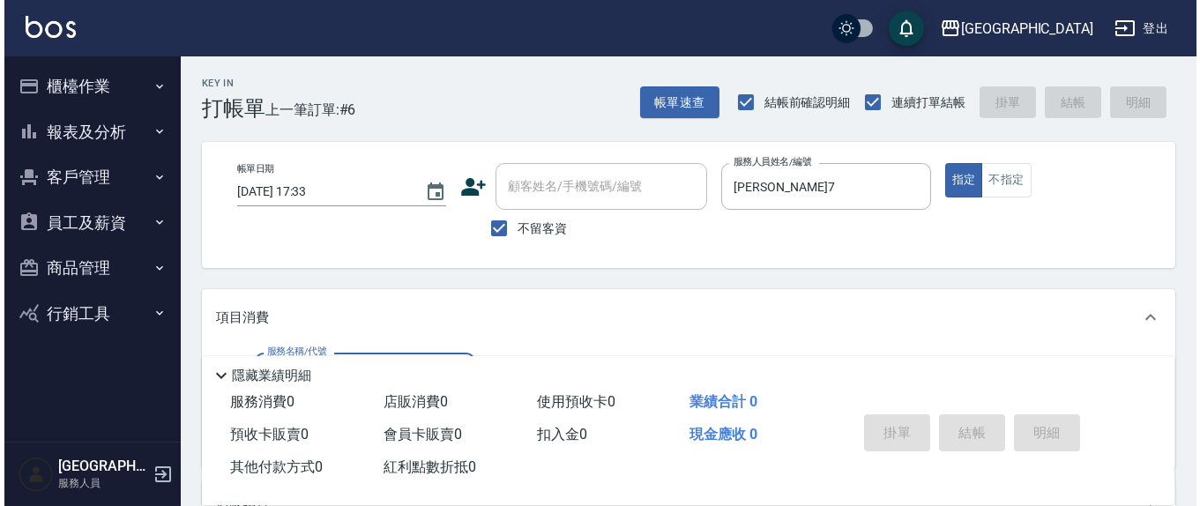
scroll to position [183, 0]
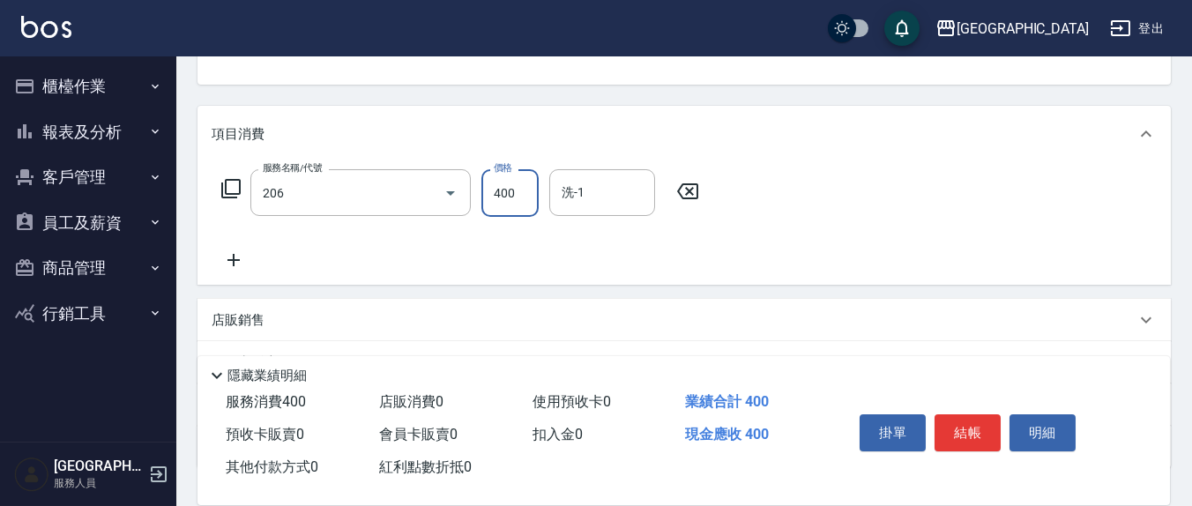
type input "健康洗(206)"
type input "[PERSON_NAME]-3"
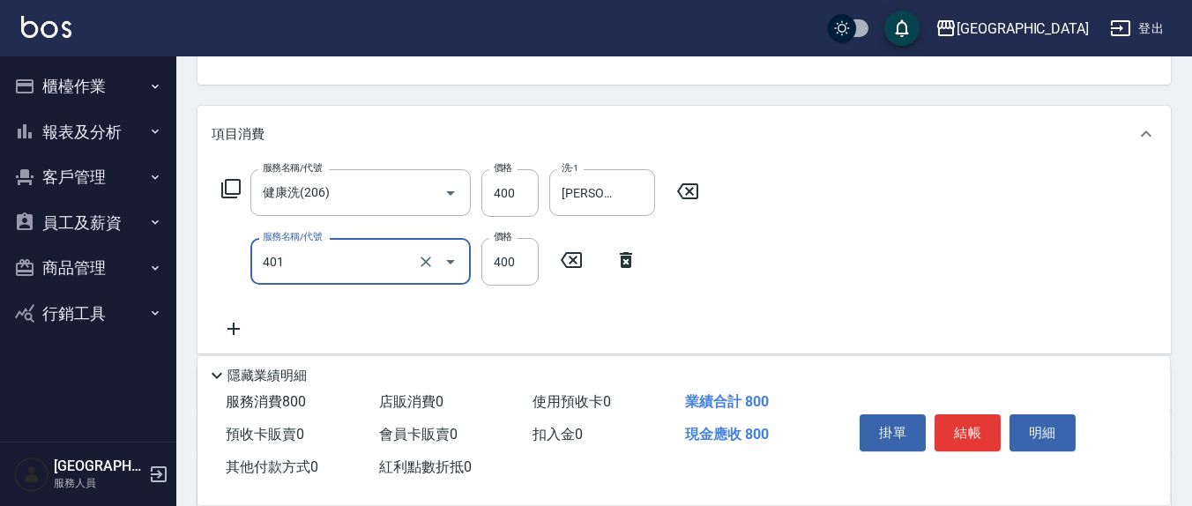
type input "剪髮(401)"
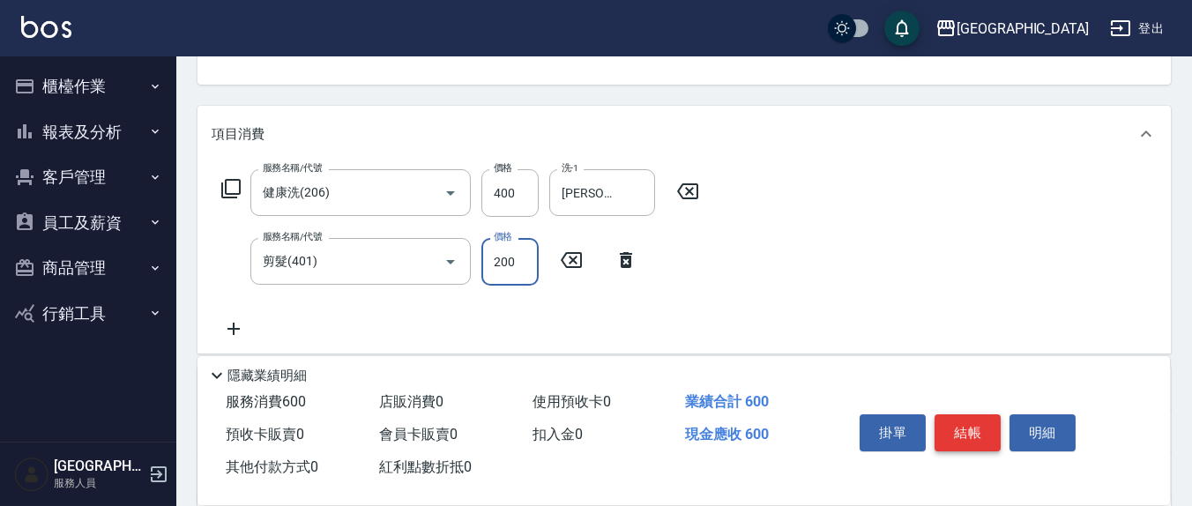
type input "200"
click at [951, 419] on button "結帳" at bounding box center [967, 432] width 66 height 37
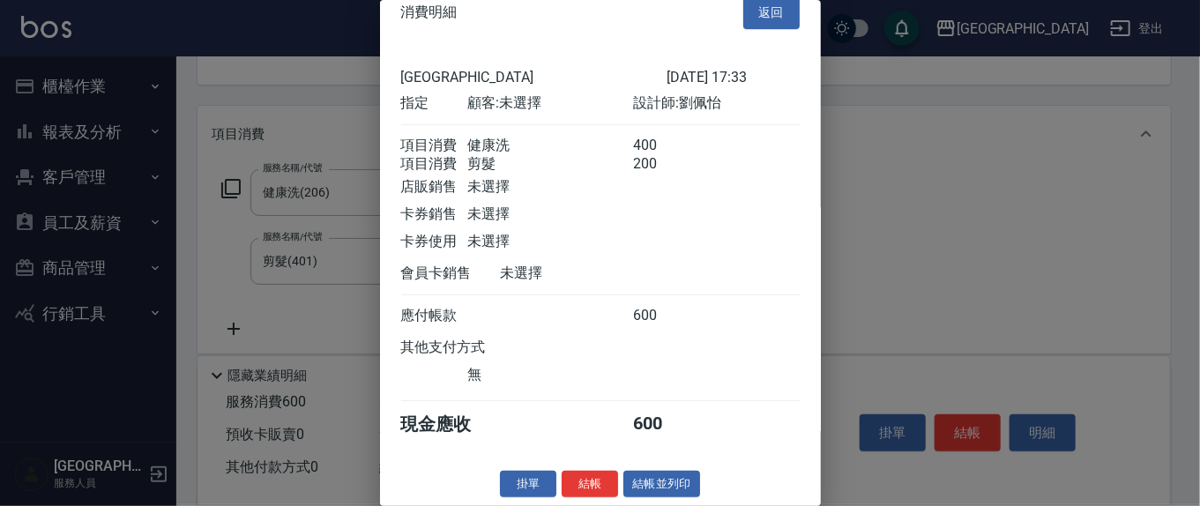
scroll to position [40, 0]
click at [592, 476] on button "結帳" at bounding box center [590, 484] width 56 height 27
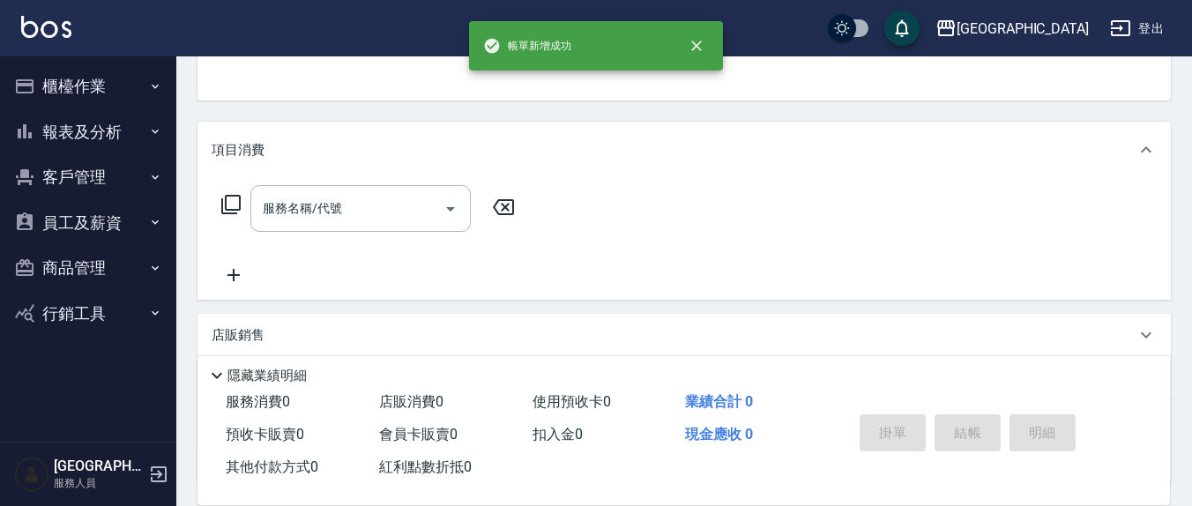
scroll to position [0, 0]
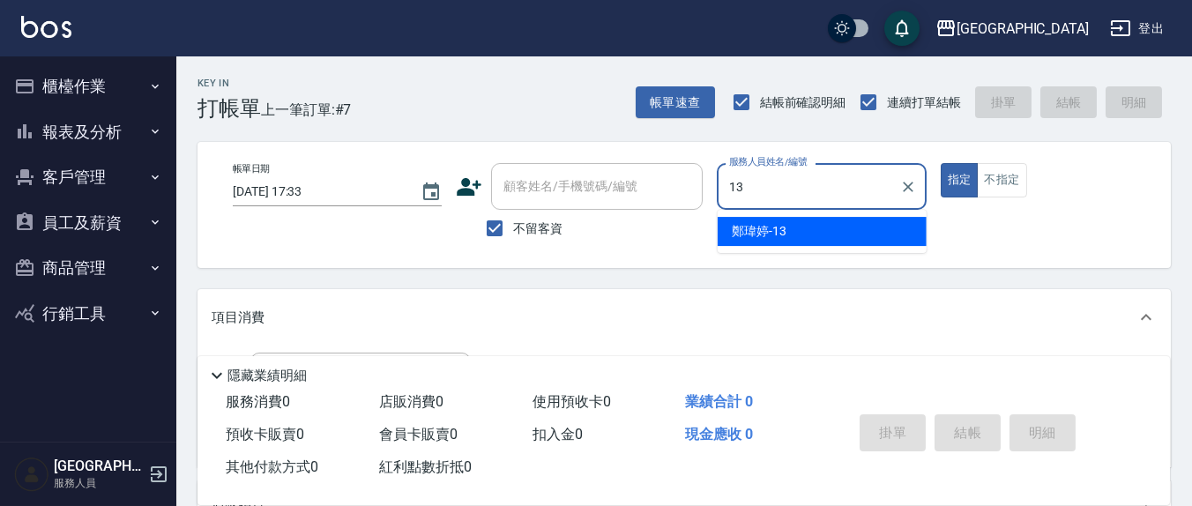
type input "鄭瑋婷-13"
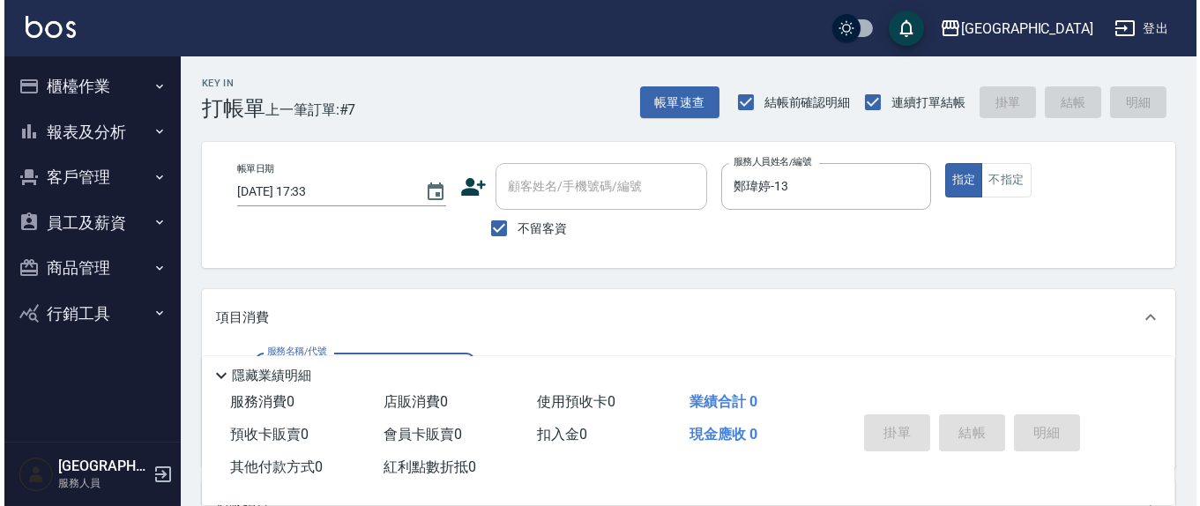
scroll to position [183, 0]
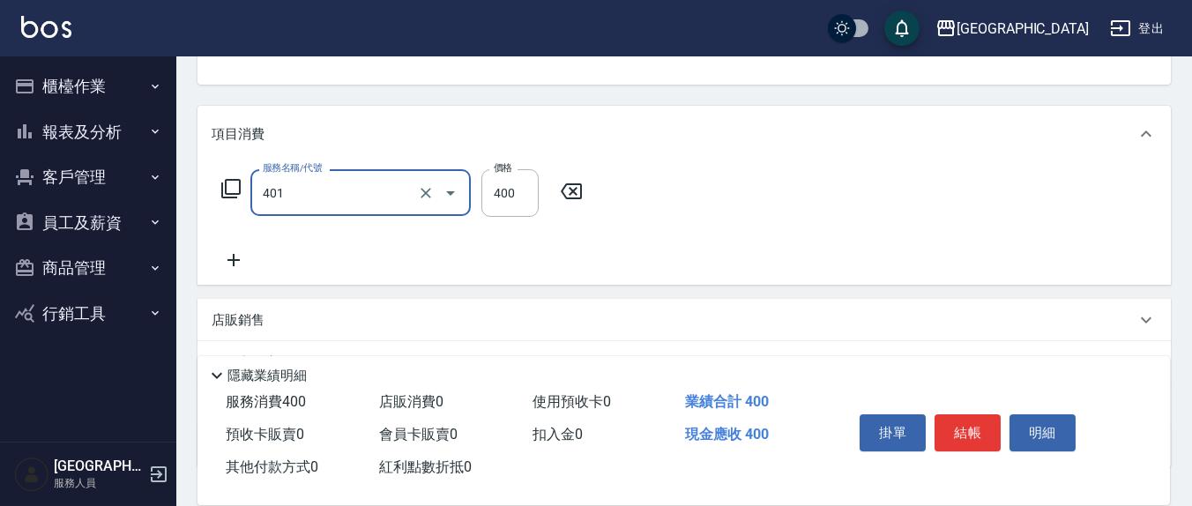
type input "剪髮(401)"
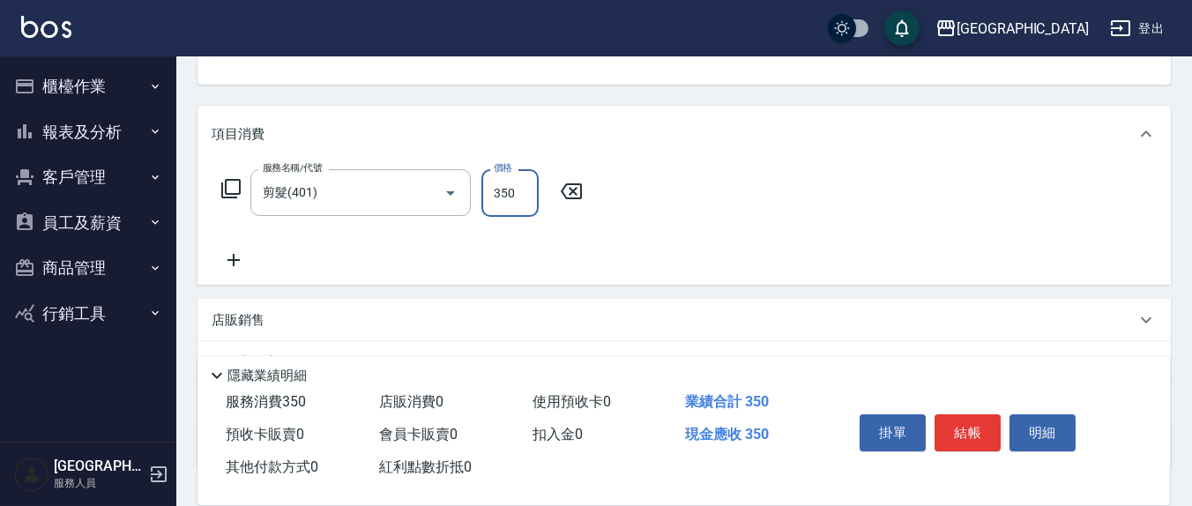
type input "350"
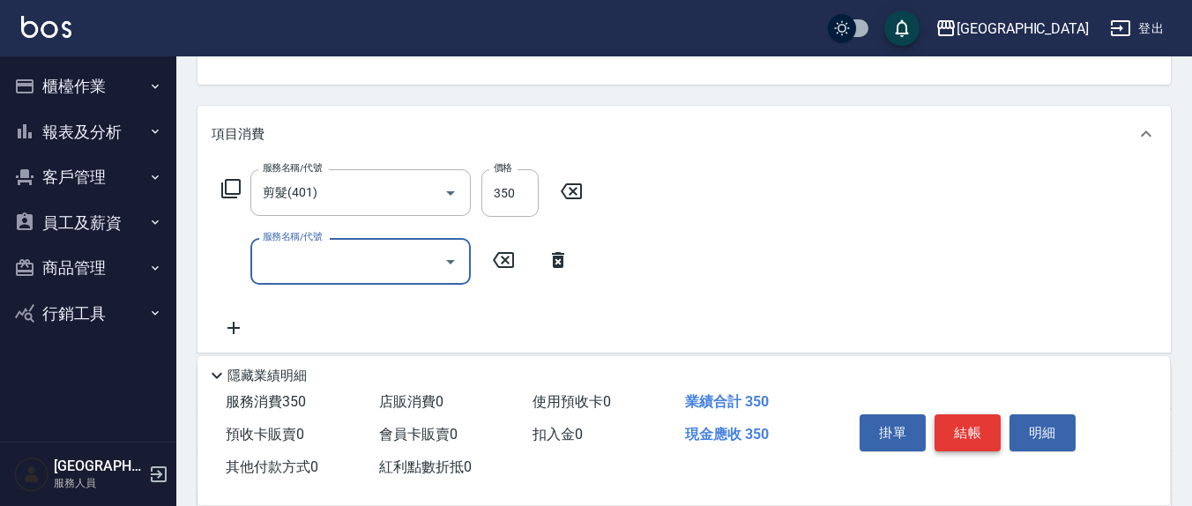
click at [937, 426] on button "結帳" at bounding box center [967, 432] width 66 height 37
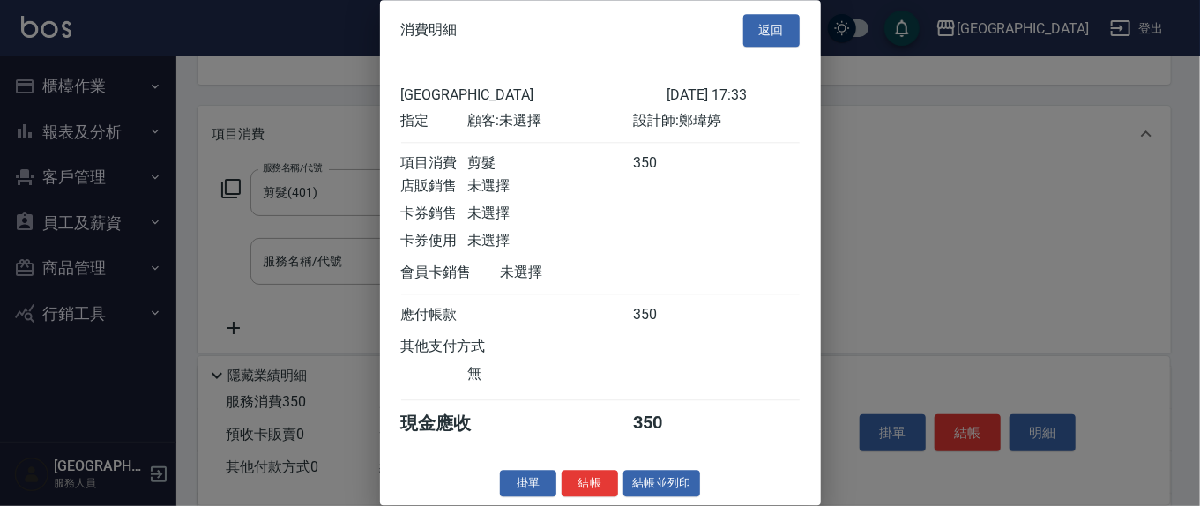
scroll to position [19, 0]
drag, startPoint x: 575, startPoint y: 488, endPoint x: 581, endPoint y: 478, distance: 12.2
click at [576, 488] on button "結帳" at bounding box center [590, 483] width 56 height 27
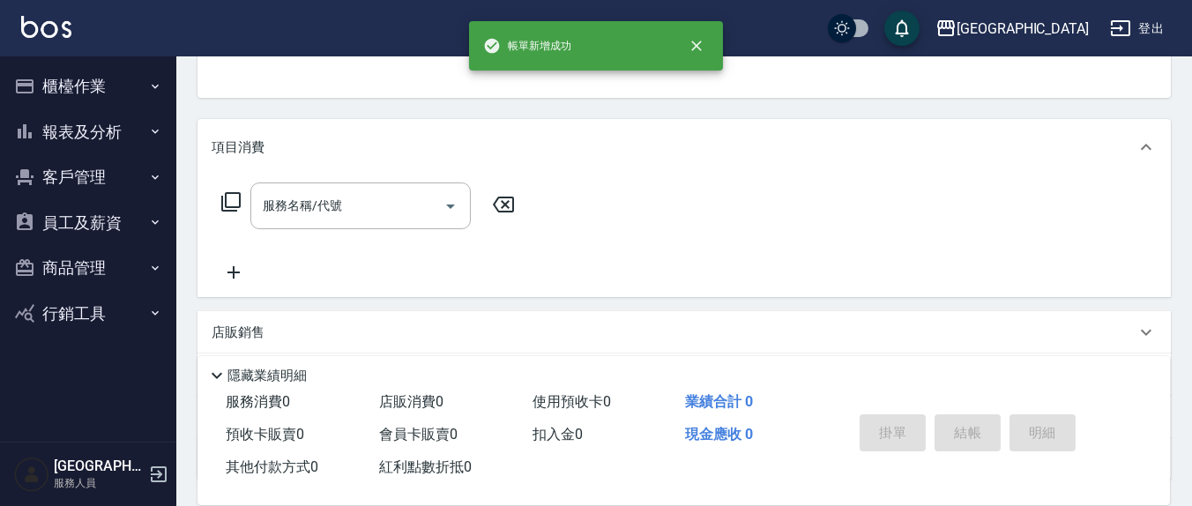
scroll to position [0, 0]
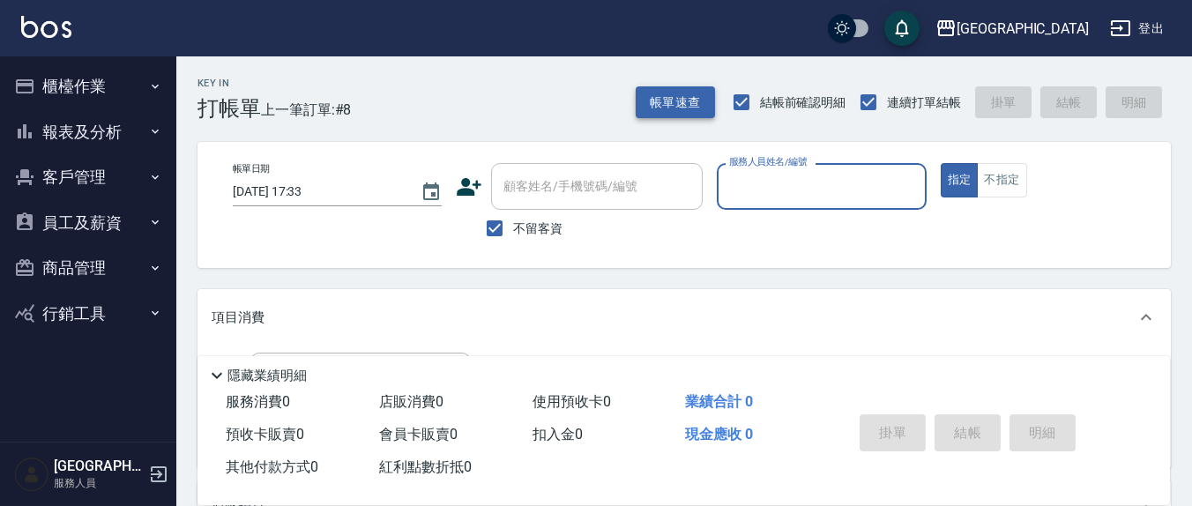
click at [671, 86] on button "帳單速查" at bounding box center [675, 102] width 79 height 33
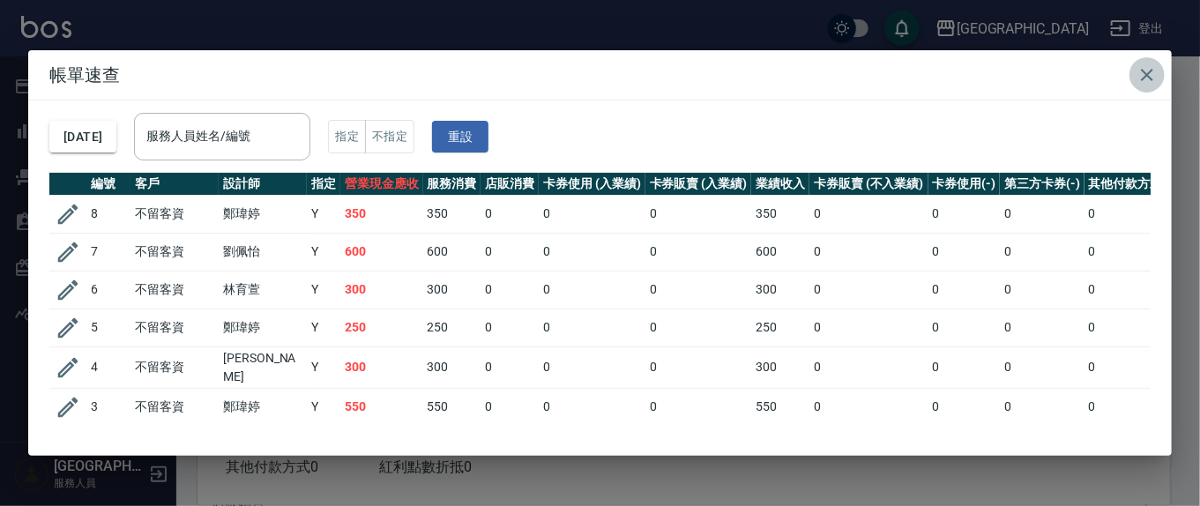
click at [1156, 83] on icon "button" at bounding box center [1146, 74] width 21 height 21
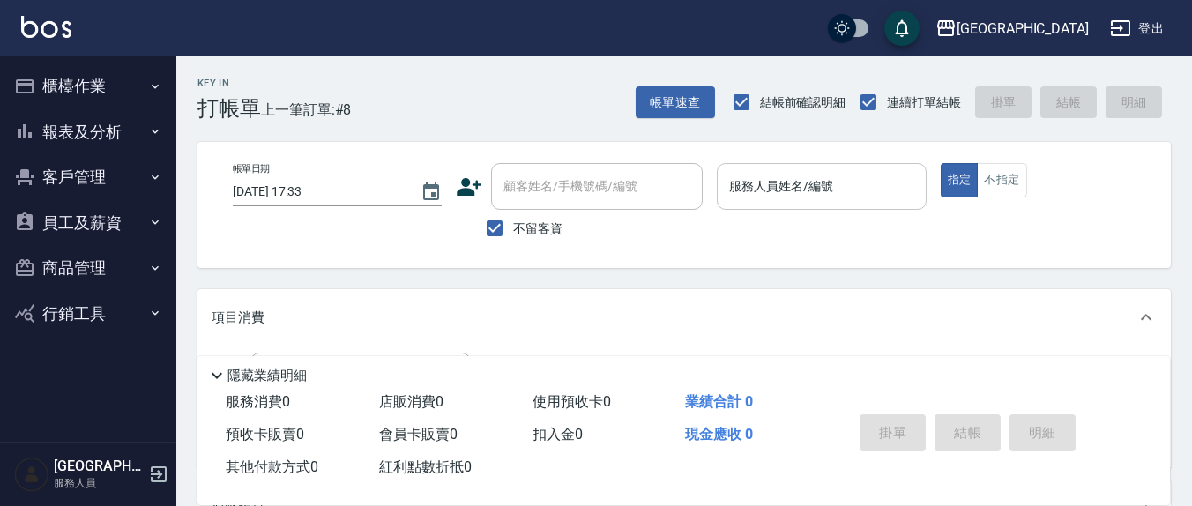
click at [788, 203] on div "服務人員姓名/編號" at bounding box center [821, 186] width 209 height 47
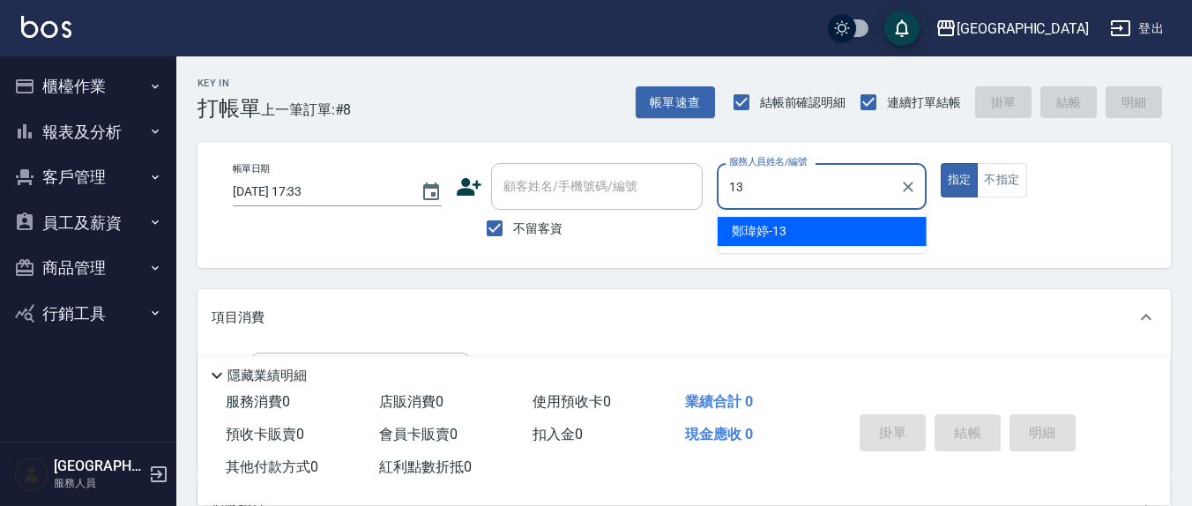
type input "鄭瑋婷-13"
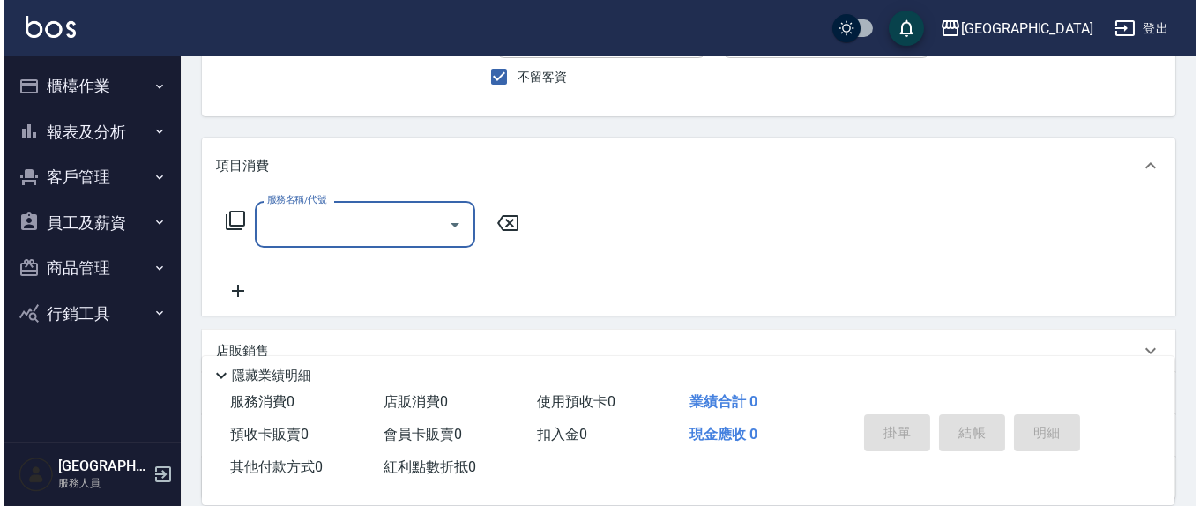
scroll to position [183, 0]
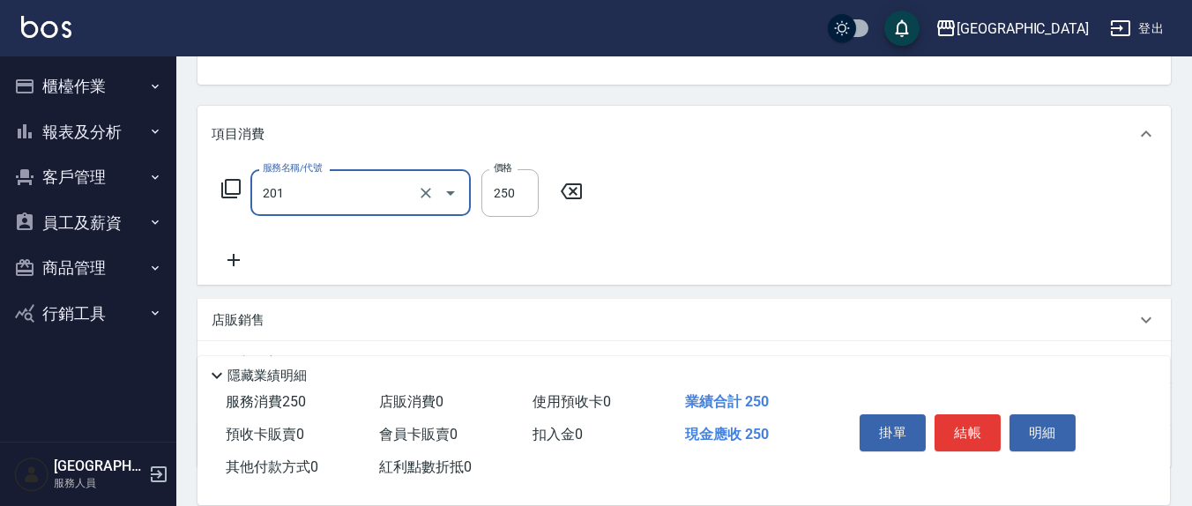
type input "洗髮(201)"
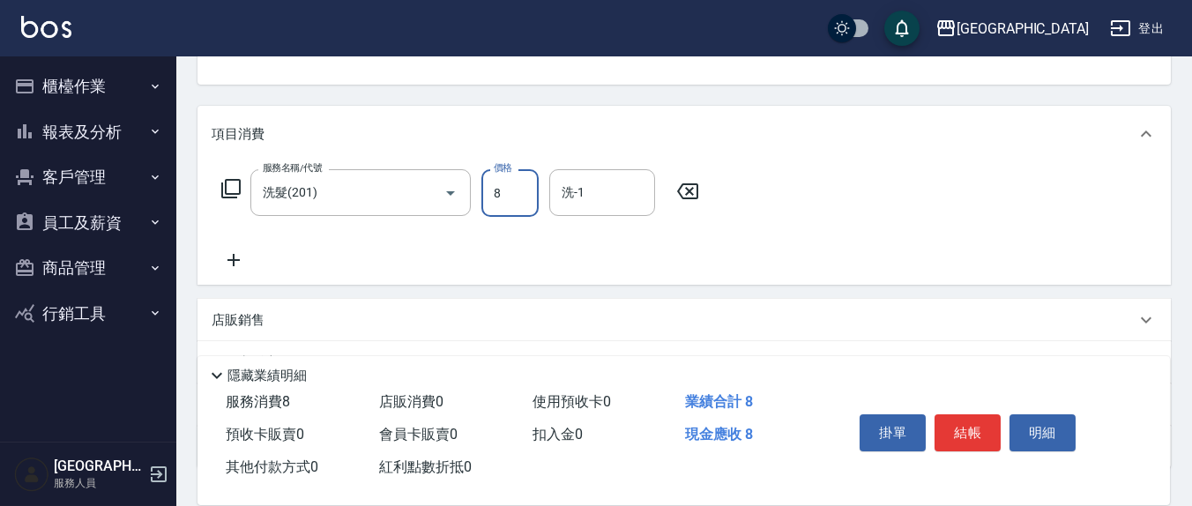
click at [502, 200] on input "8" at bounding box center [509, 193] width 57 height 48
type input "250"
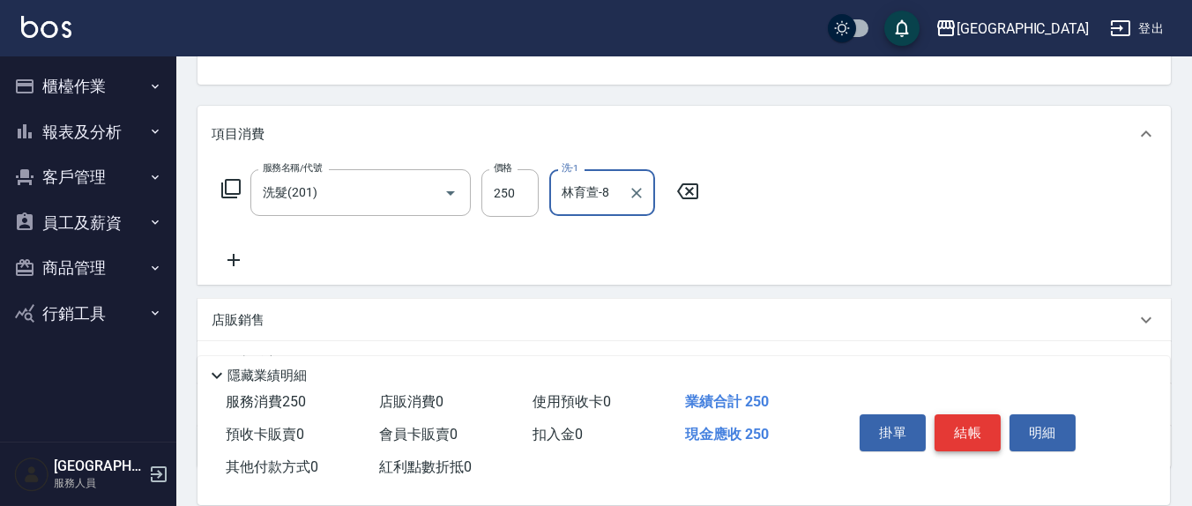
type input "林育萱-8"
click at [959, 421] on button "結帳" at bounding box center [967, 432] width 66 height 37
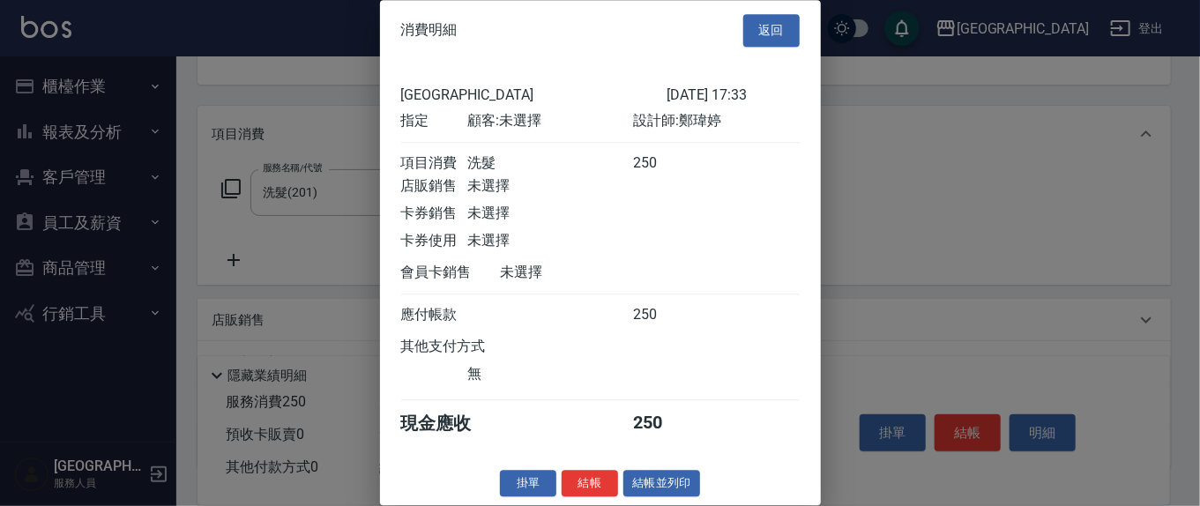
click at [944, 421] on body "上越新廟口 登出 櫃檯作業 打帳單 帳單列表 現金收支登錄 材料自購登錄 每日結帳 報表及分析 報表目錄 店家區間累計表 店家日報表 互助日報表 互助月報表 …" at bounding box center [600, 226] width 1200 height 818
click at [577, 497] on button "結帳" at bounding box center [590, 483] width 56 height 27
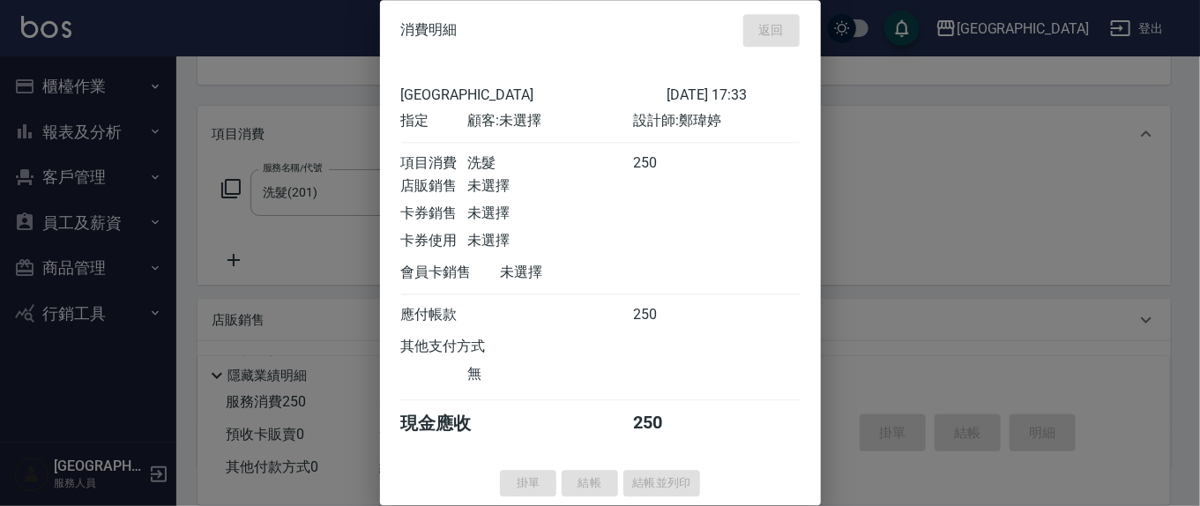
type input "[DATE] 17:34"
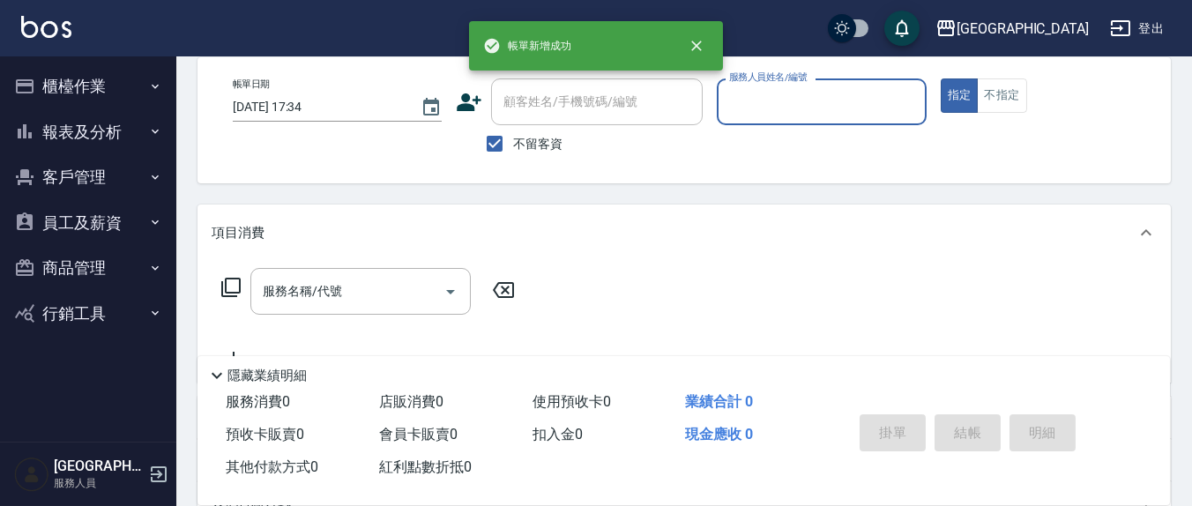
scroll to position [0, 0]
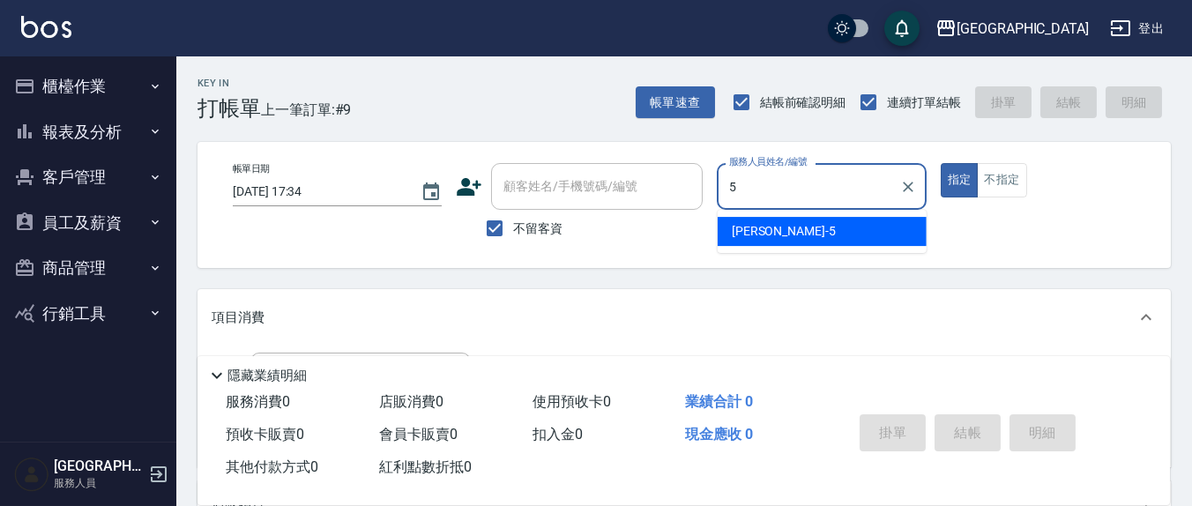
type input "[PERSON_NAME]5"
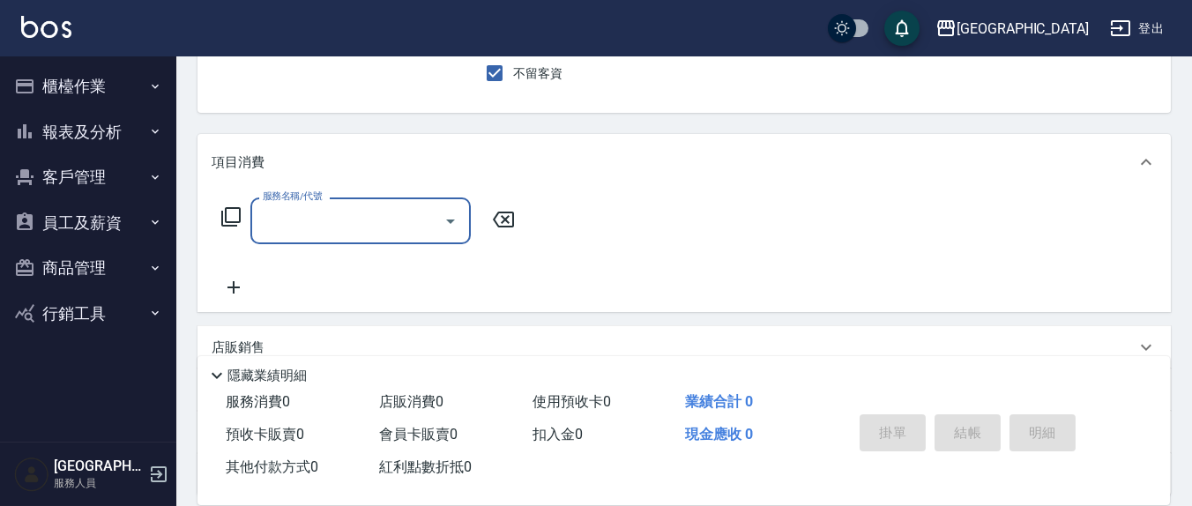
scroll to position [183, 0]
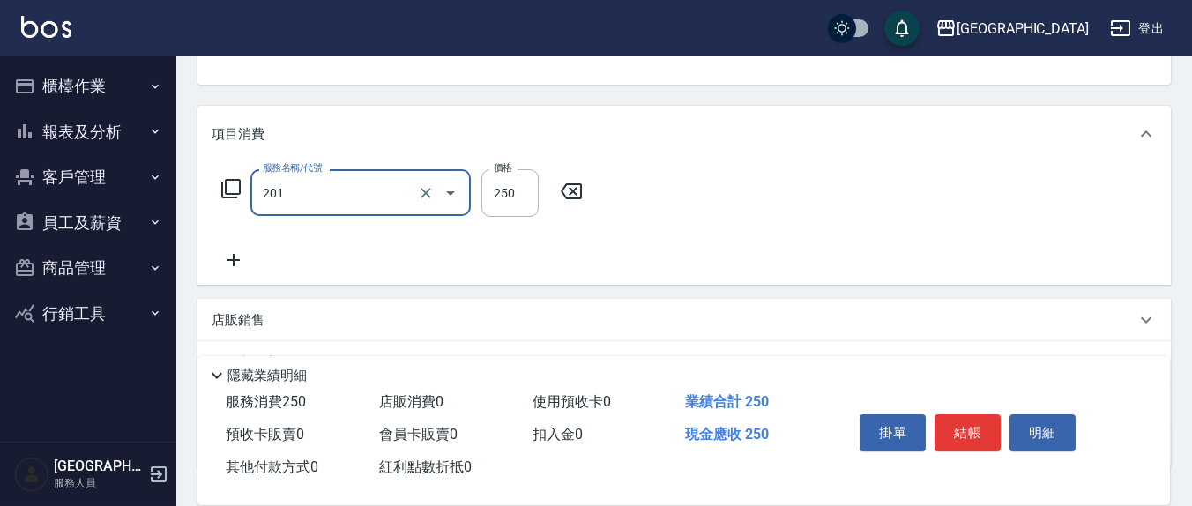
type input "洗髮(201)"
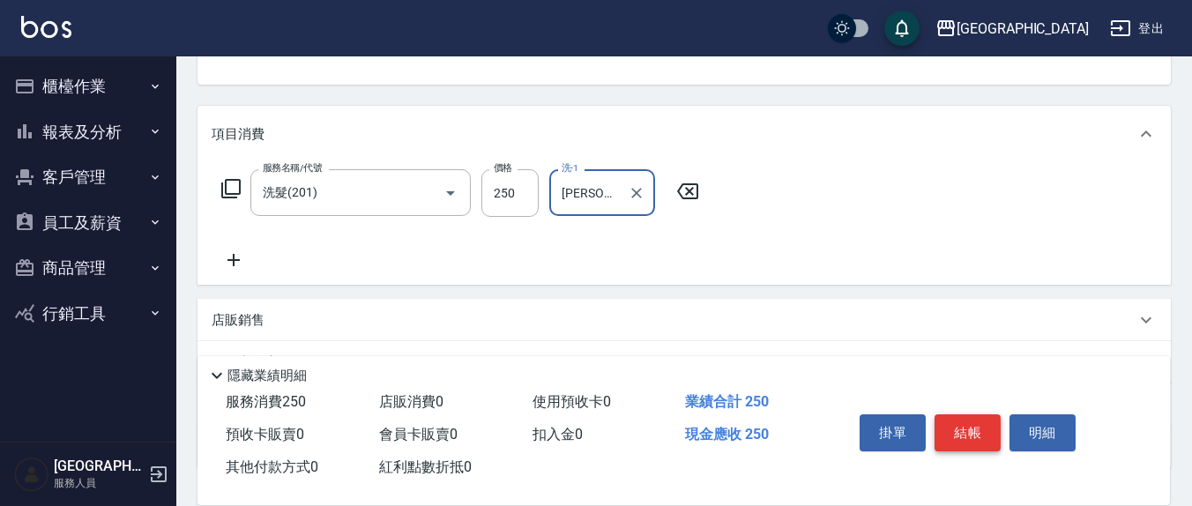
type input "[PERSON_NAME]-21"
click at [963, 425] on button "結帳" at bounding box center [967, 432] width 66 height 37
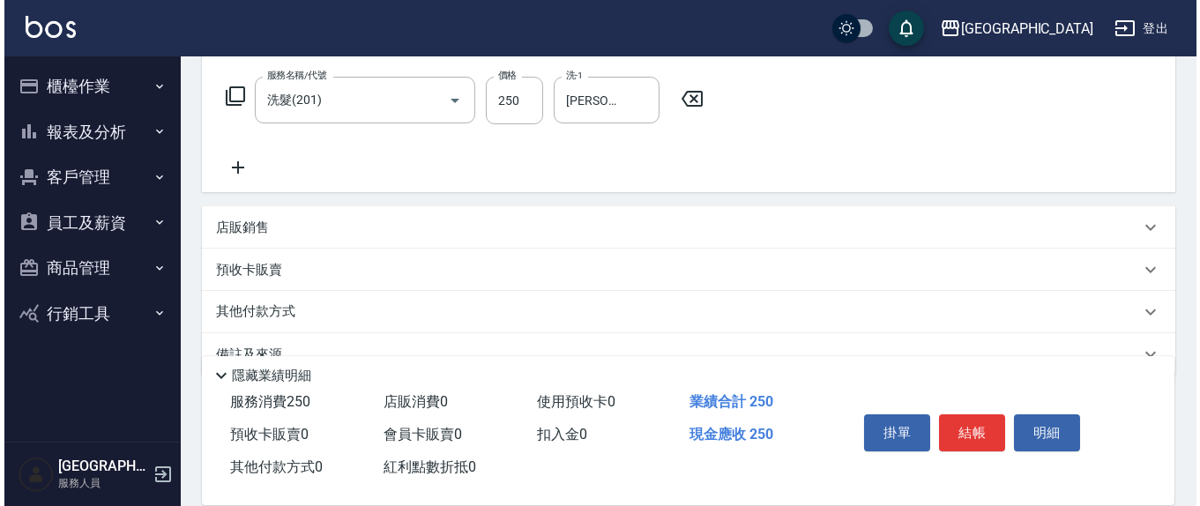
scroll to position [311, 0]
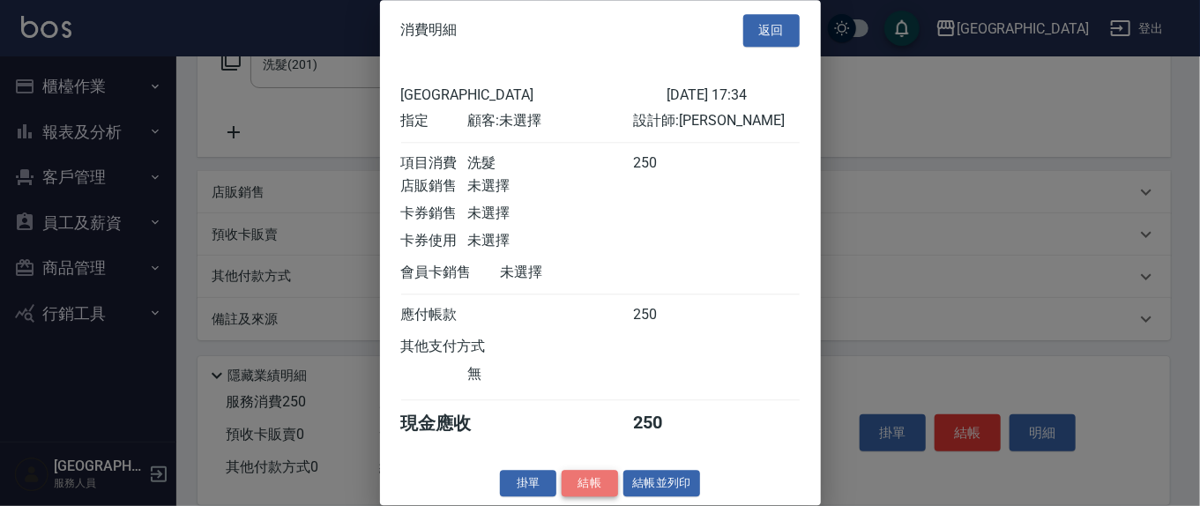
click at [579, 497] on button "結帳" at bounding box center [590, 483] width 56 height 27
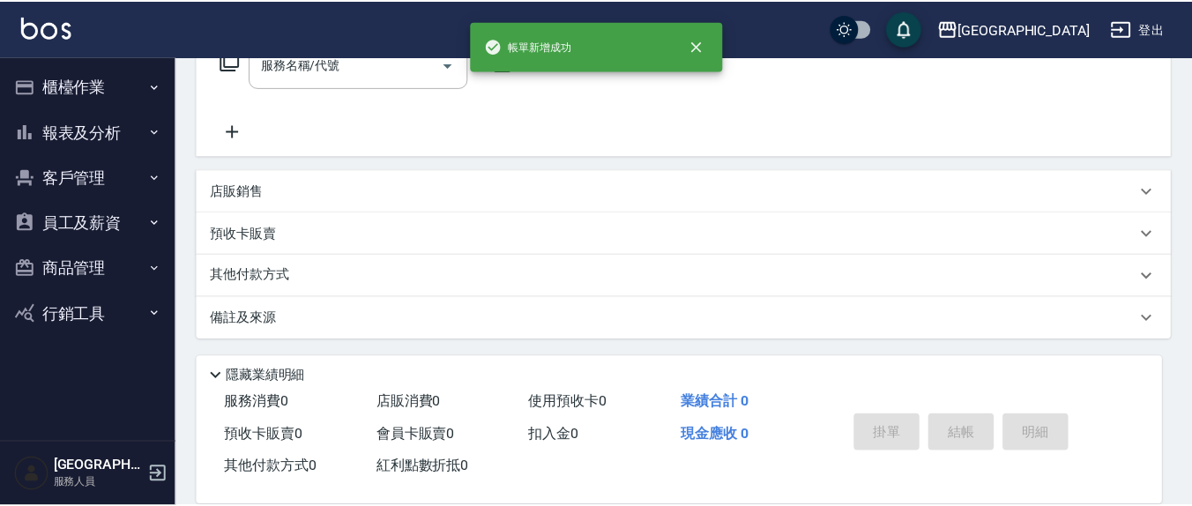
scroll to position [0, 0]
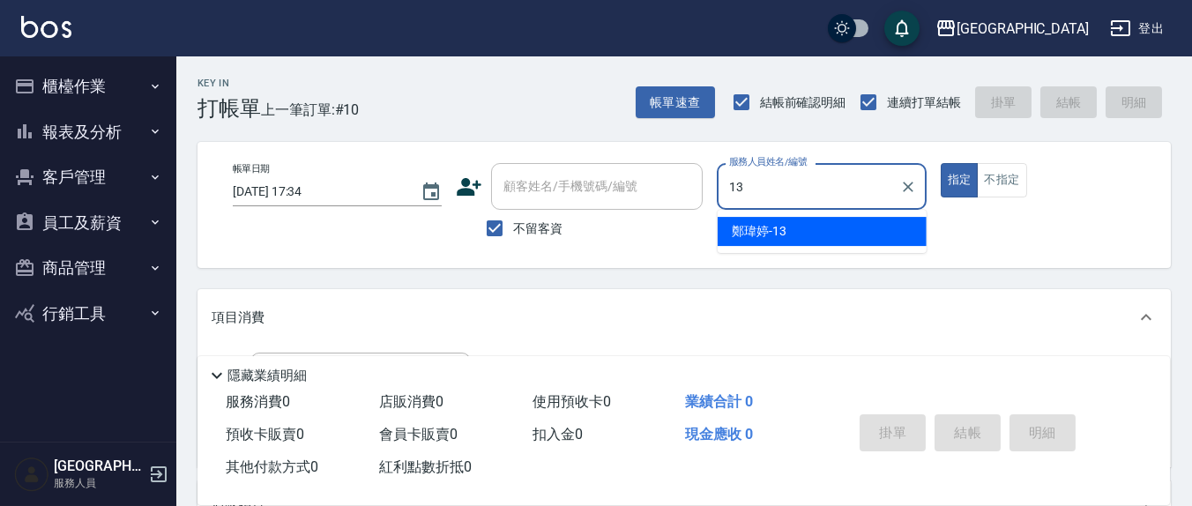
type input "鄭瑋婷-13"
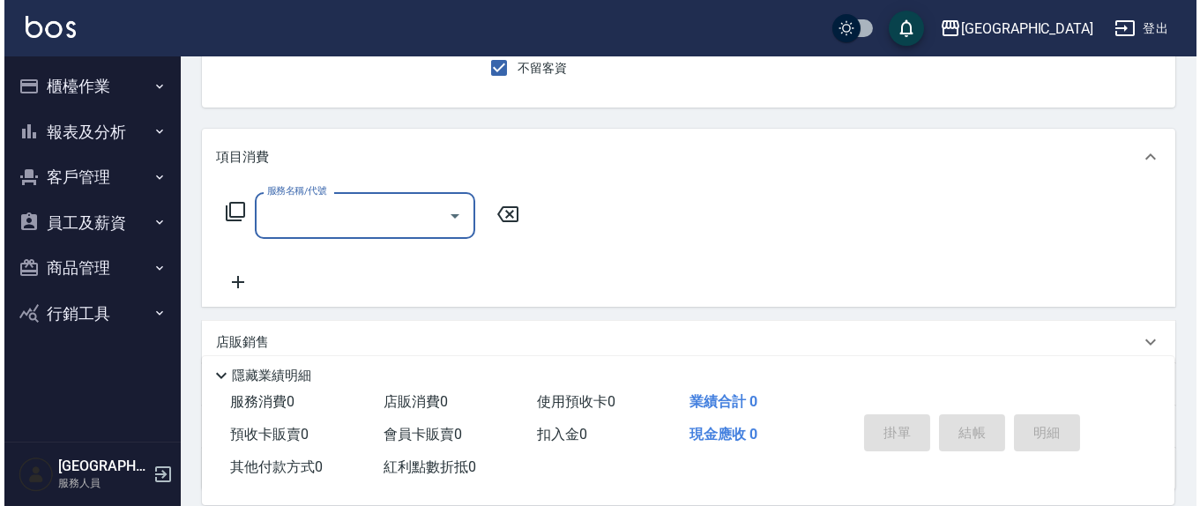
scroll to position [183, 0]
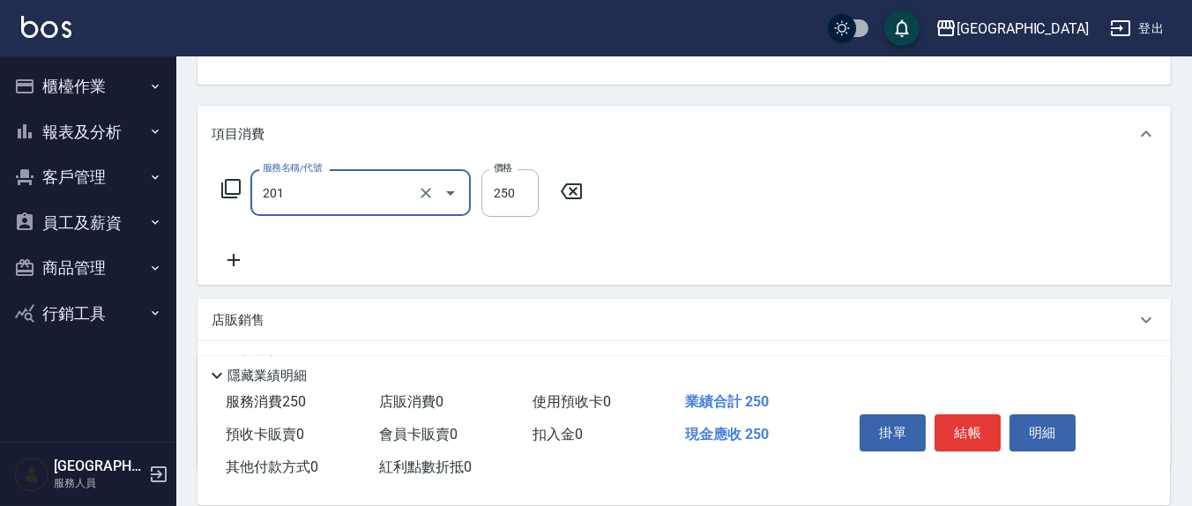
type input "洗髮(201)"
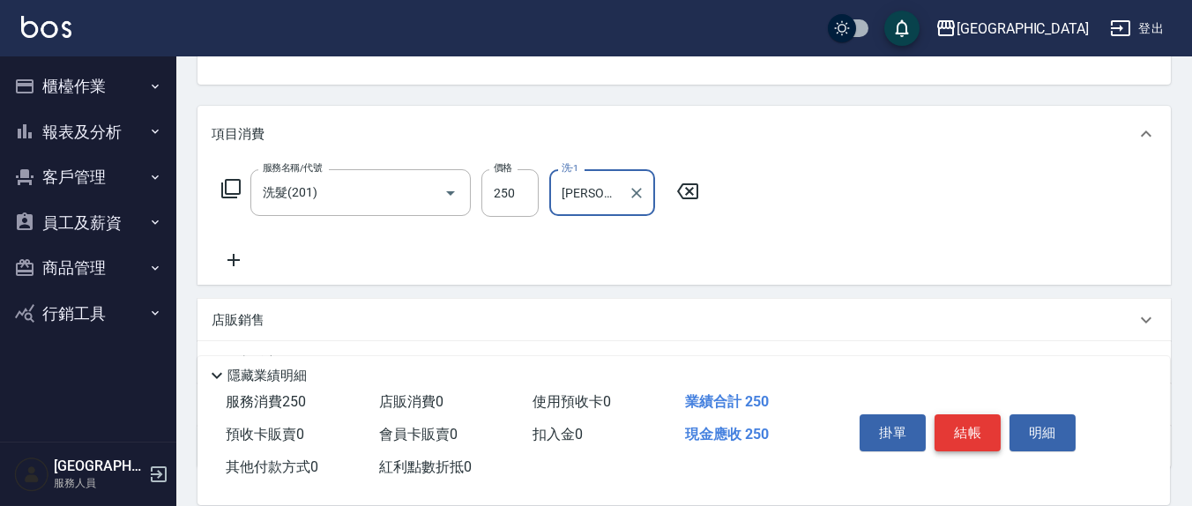
type input "[PERSON_NAME]-21"
click at [940, 426] on button "結帳" at bounding box center [967, 432] width 66 height 37
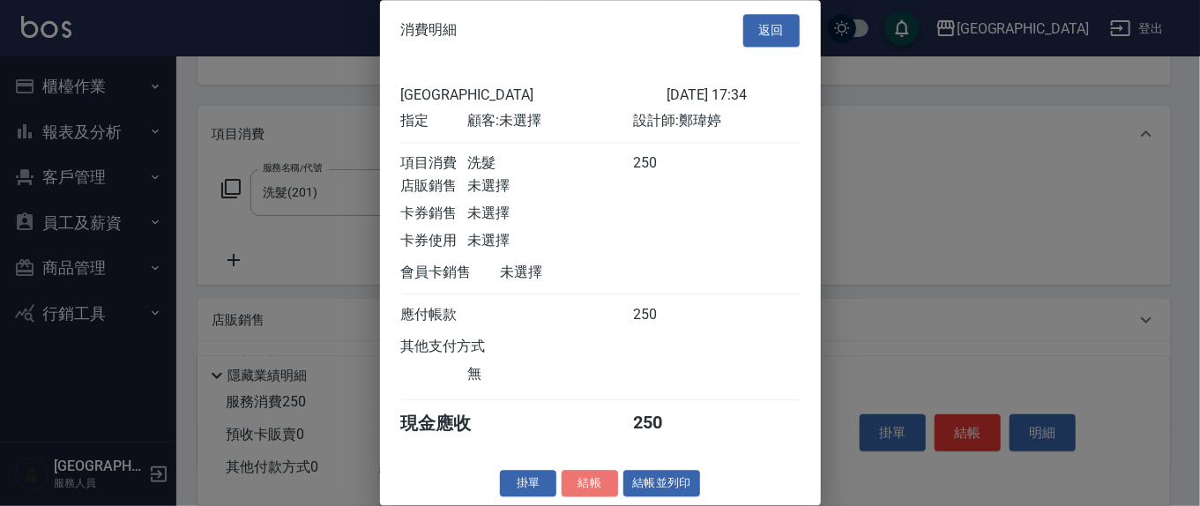
click at [568, 495] on button "結帳" at bounding box center [590, 483] width 56 height 27
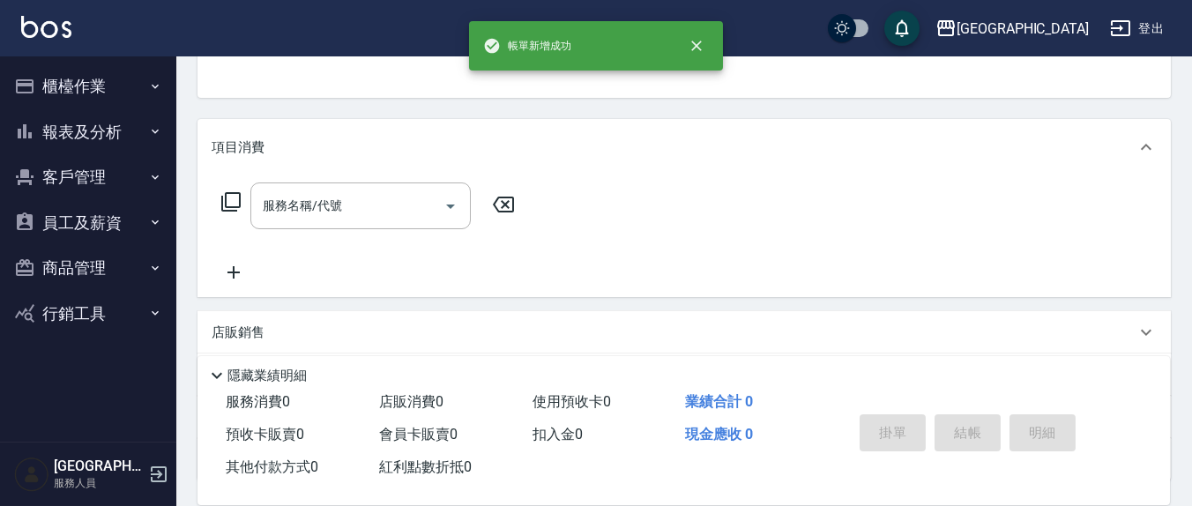
scroll to position [0, 0]
